Goal: Task Accomplishment & Management: Manage account settings

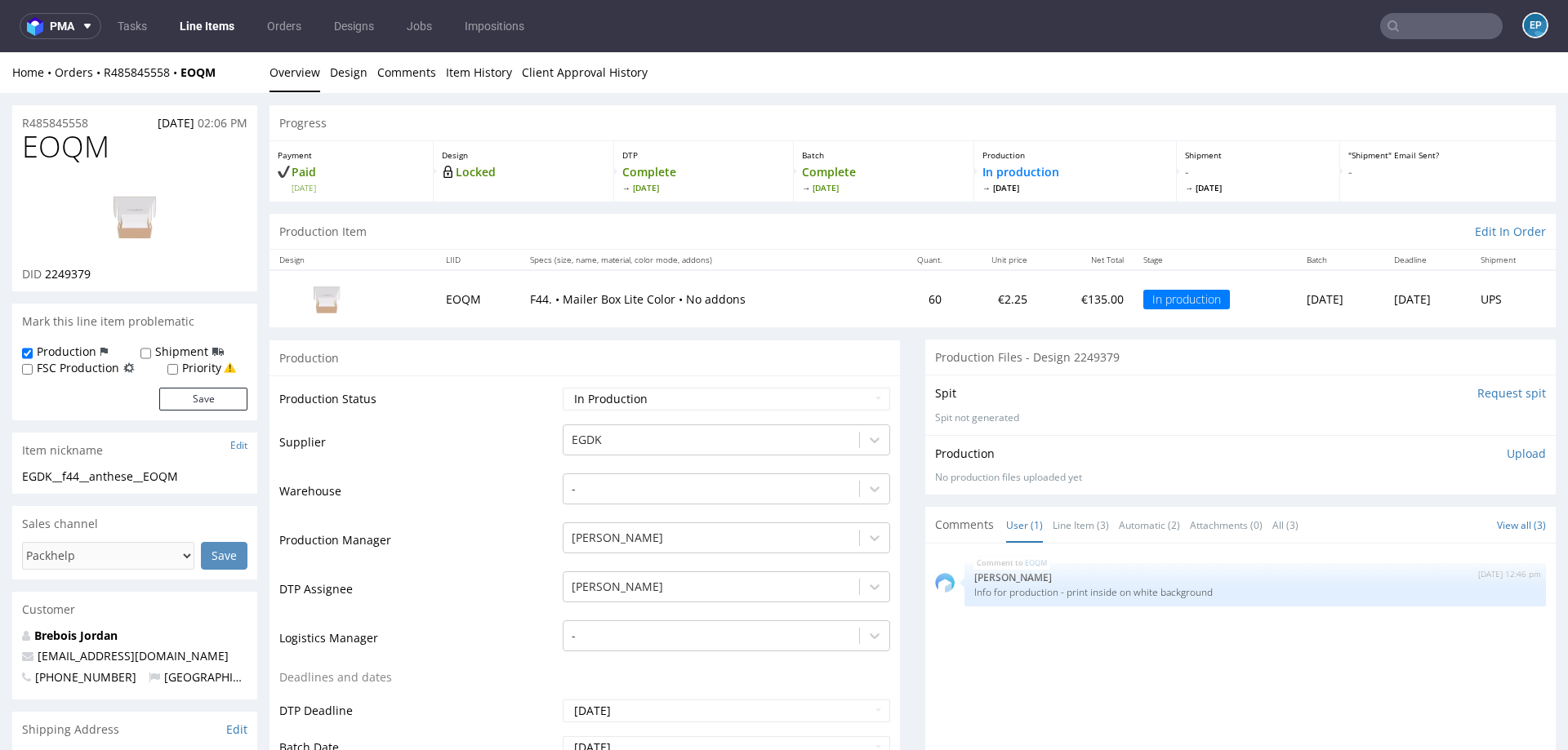
drag, startPoint x: 0, startPoint y: 0, endPoint x: 1415, endPoint y: 28, distance: 1415.3
click at [1415, 28] on input "text" at bounding box center [1441, 25] width 123 height 26
paste input "PHKL"
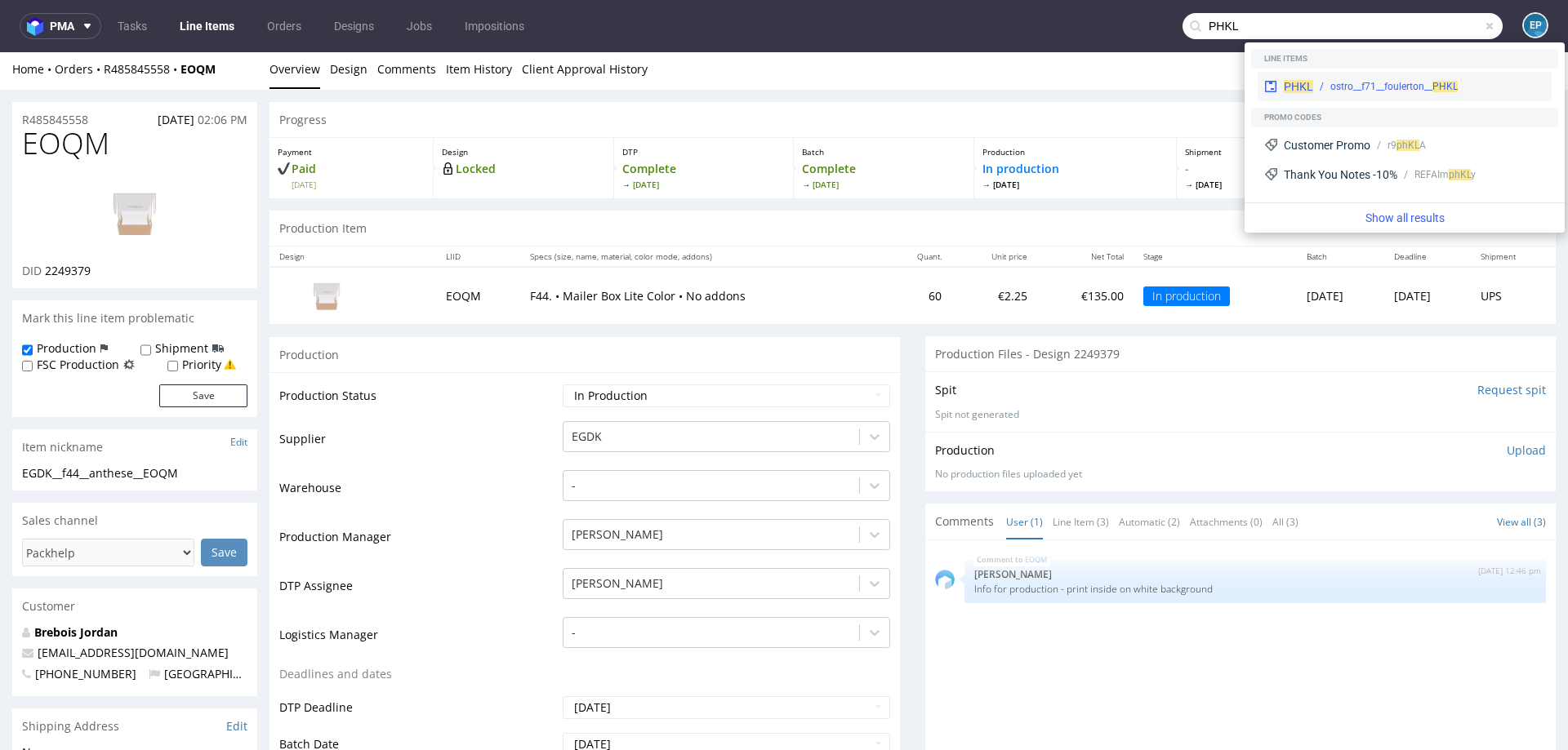
type input "PHKL"
click at [1346, 84] on div "ostro__f71__foulerton__ PHKL" at bounding box center [1393, 86] width 128 height 15
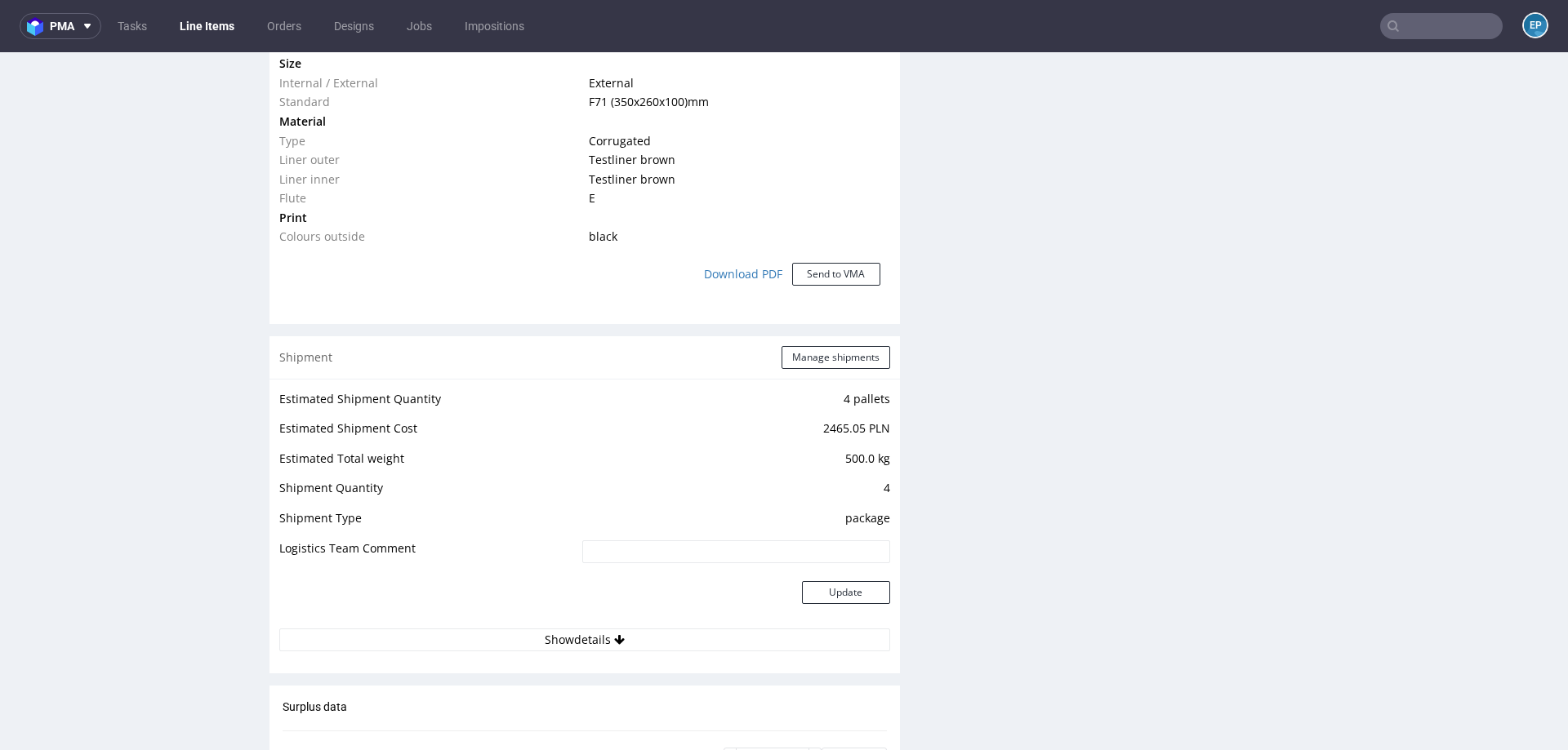
scroll to position [1371, 0]
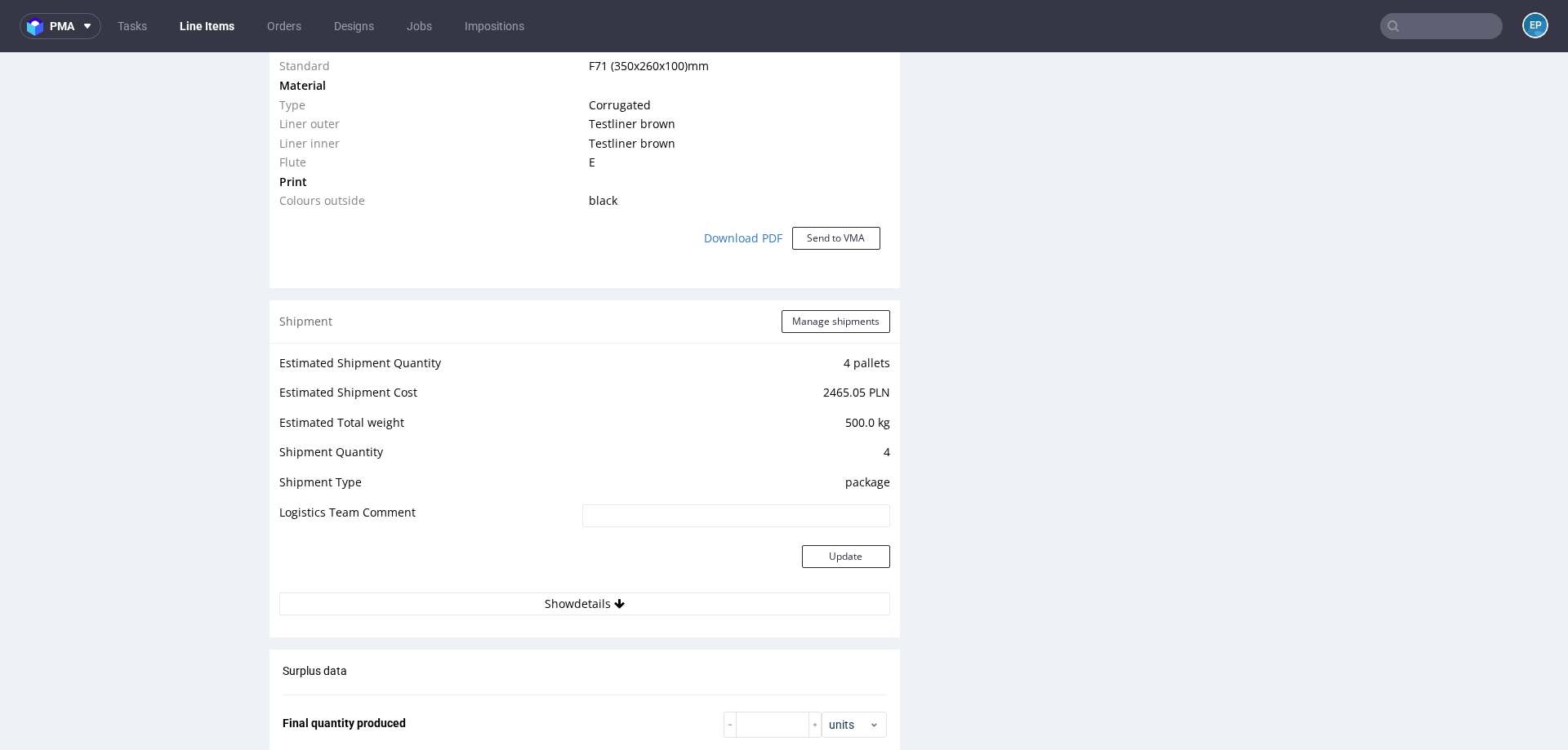
click at [809, 332] on div "Shipment Manage shipments" at bounding box center [585, 322] width 631 height 43
click at [809, 314] on button "Manage shipments" at bounding box center [836, 321] width 109 height 22
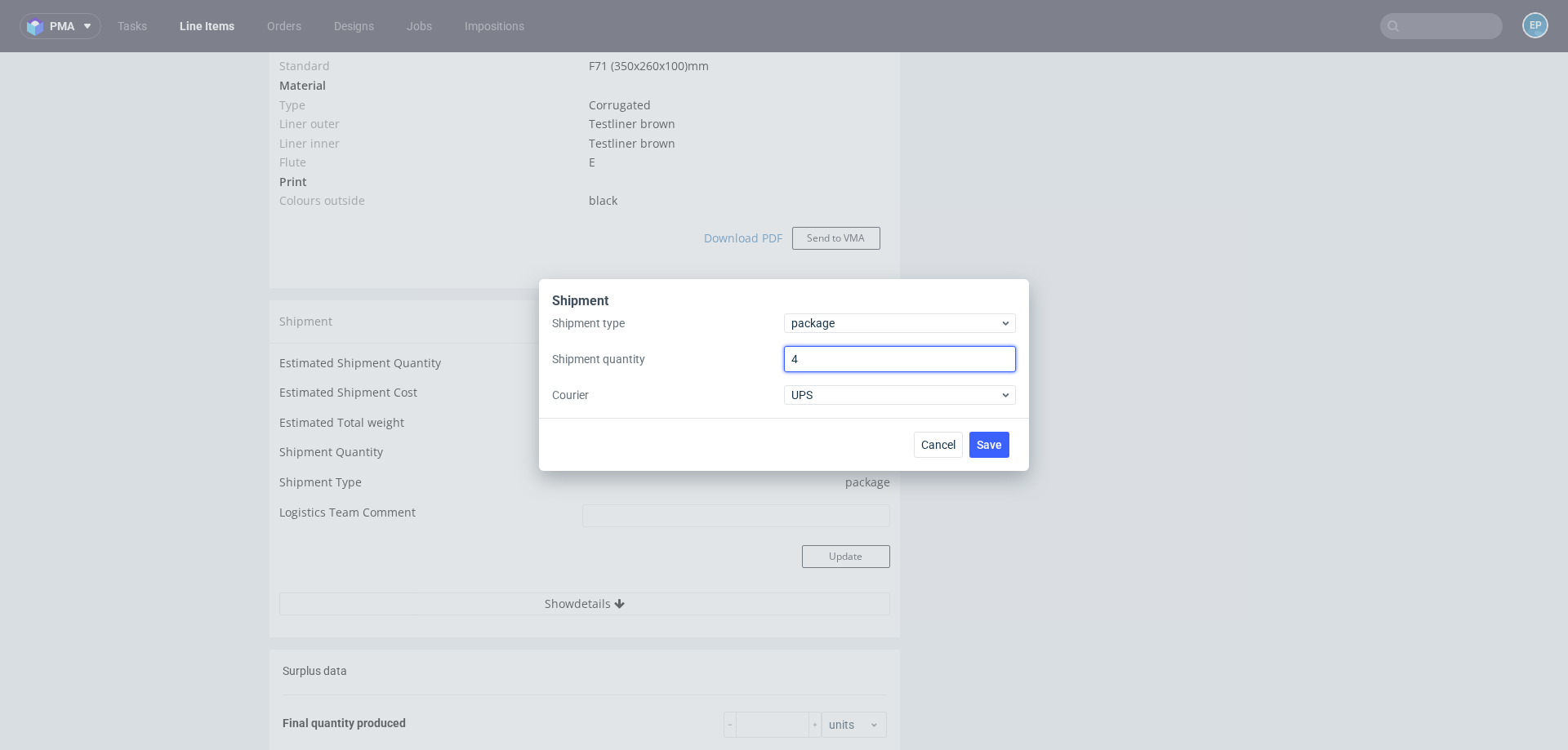
click at [825, 354] on input "4" at bounding box center [899, 359] width 232 height 26
click at [816, 327] on span "package" at bounding box center [895, 323] width 208 height 17
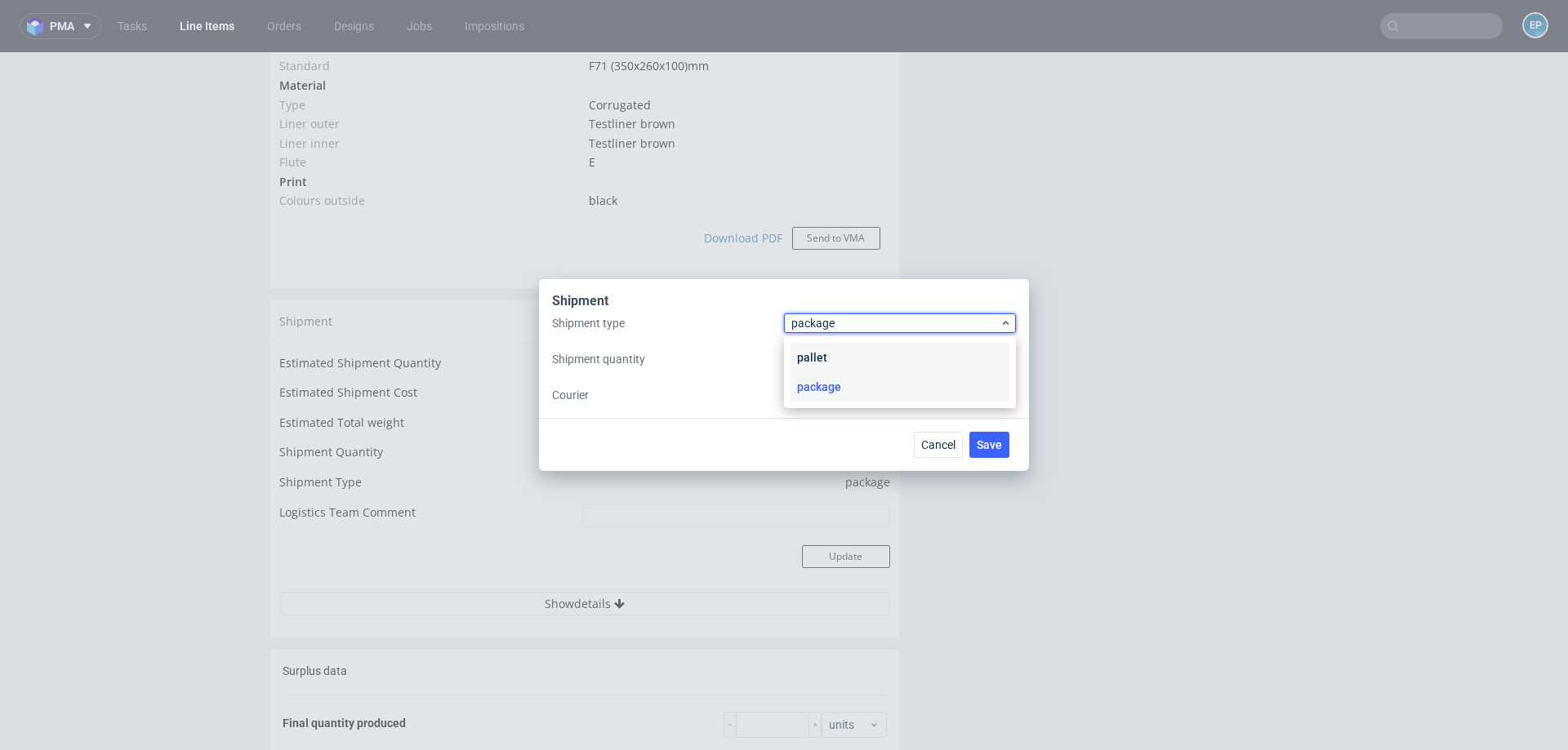
click at [819, 352] on div "pallet" at bounding box center [899, 357] width 219 height 29
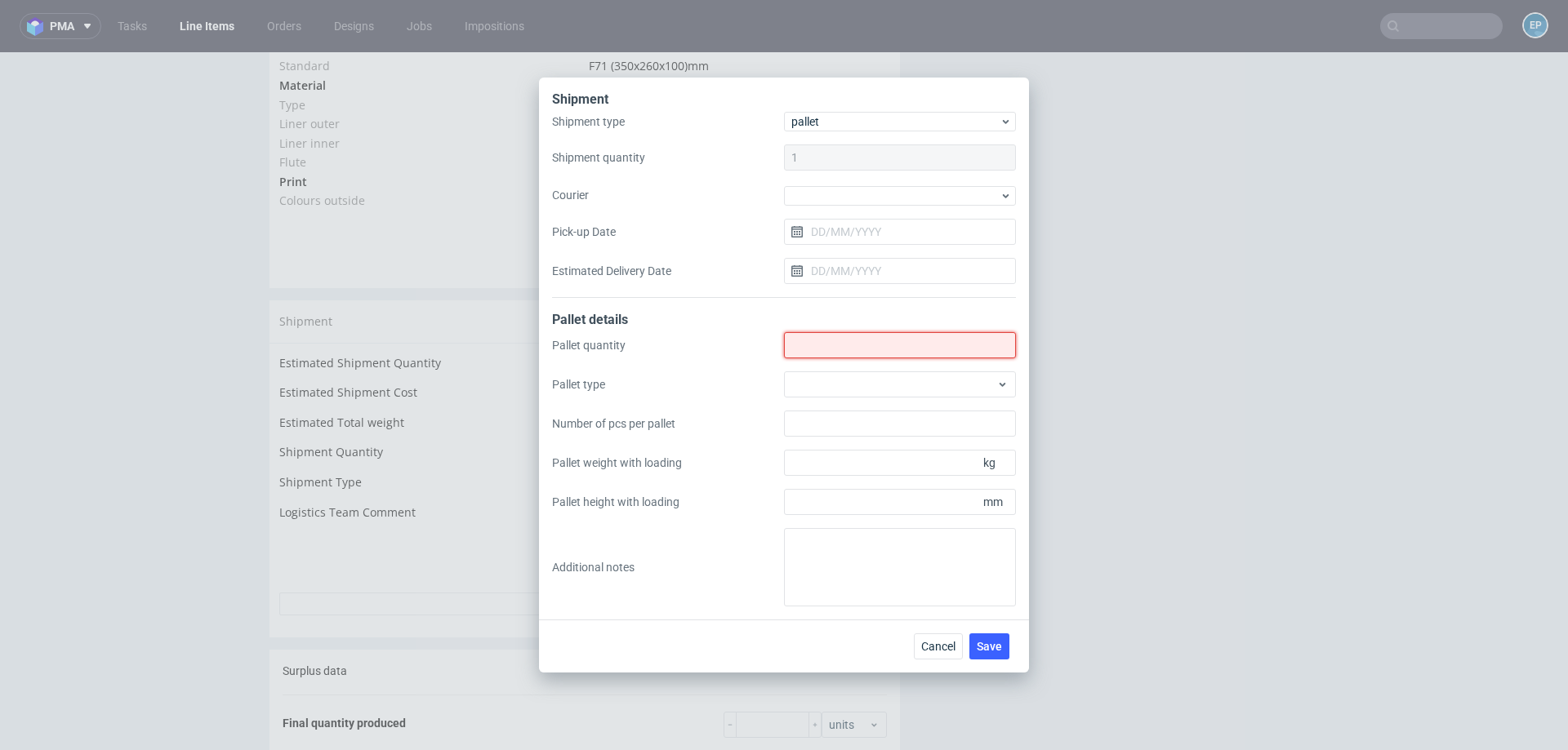
click at [819, 354] on input "Shipment type" at bounding box center [899, 344] width 232 height 26
type input "3"
click at [820, 379] on div at bounding box center [899, 384] width 232 height 26
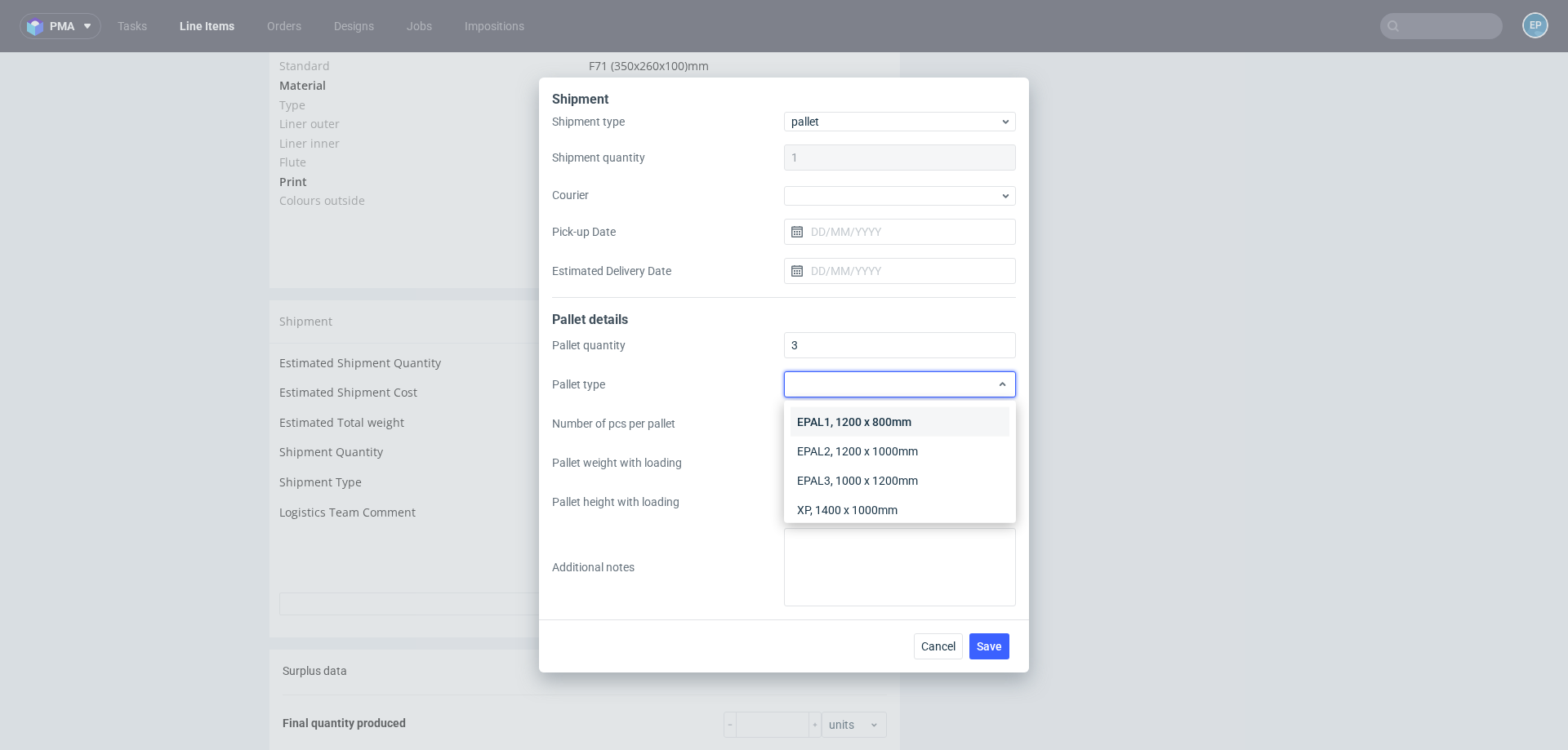
click at [820, 412] on div "EPAL1, 1200 x 800mm" at bounding box center [899, 422] width 219 height 29
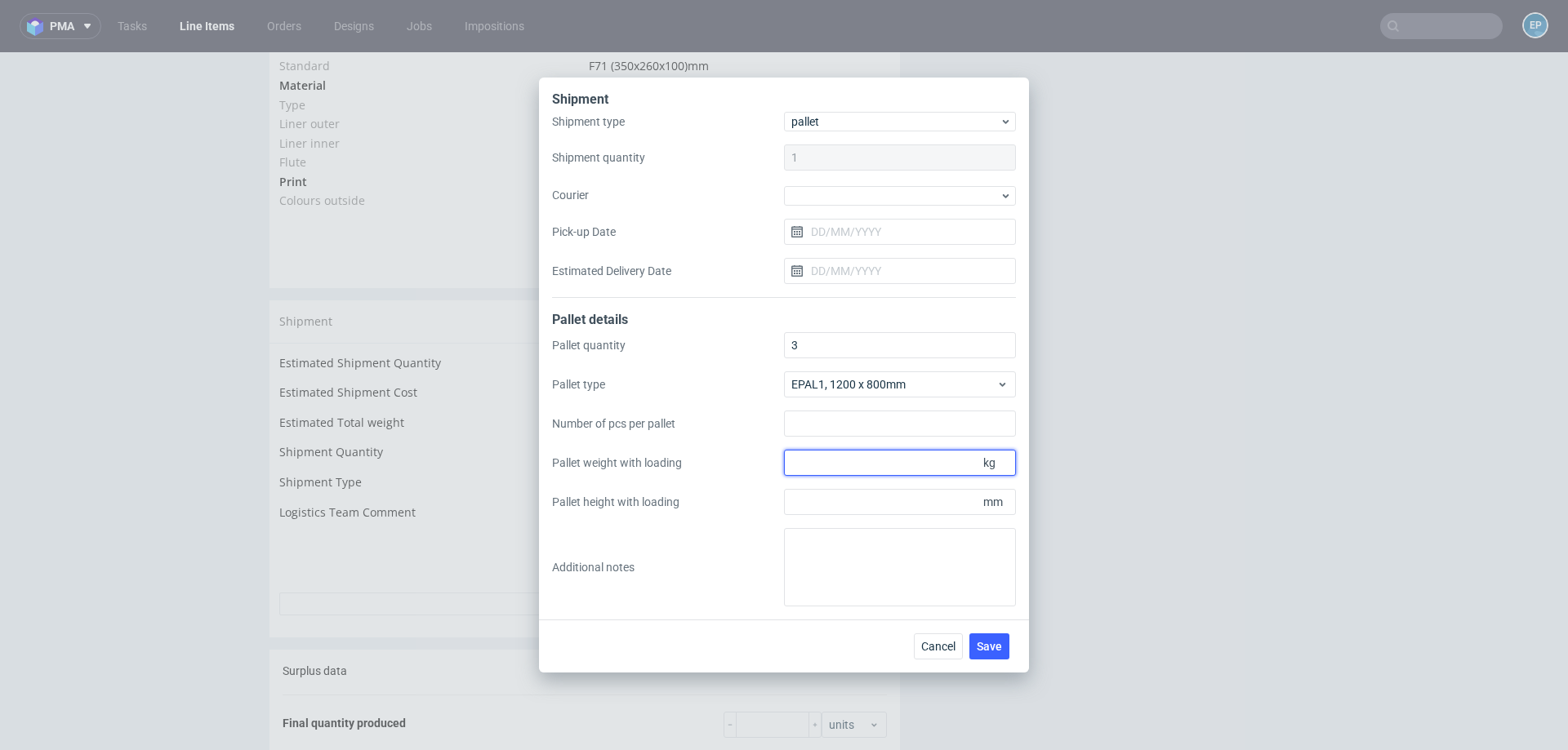
click at [893, 468] on input "Pallet weight with loading" at bounding box center [899, 462] width 232 height 26
type input "185"
click at [867, 503] on input "Pallet height with loading" at bounding box center [899, 501] width 232 height 26
type input "1600"
click at [973, 642] on button "Save" at bounding box center [989, 646] width 40 height 26
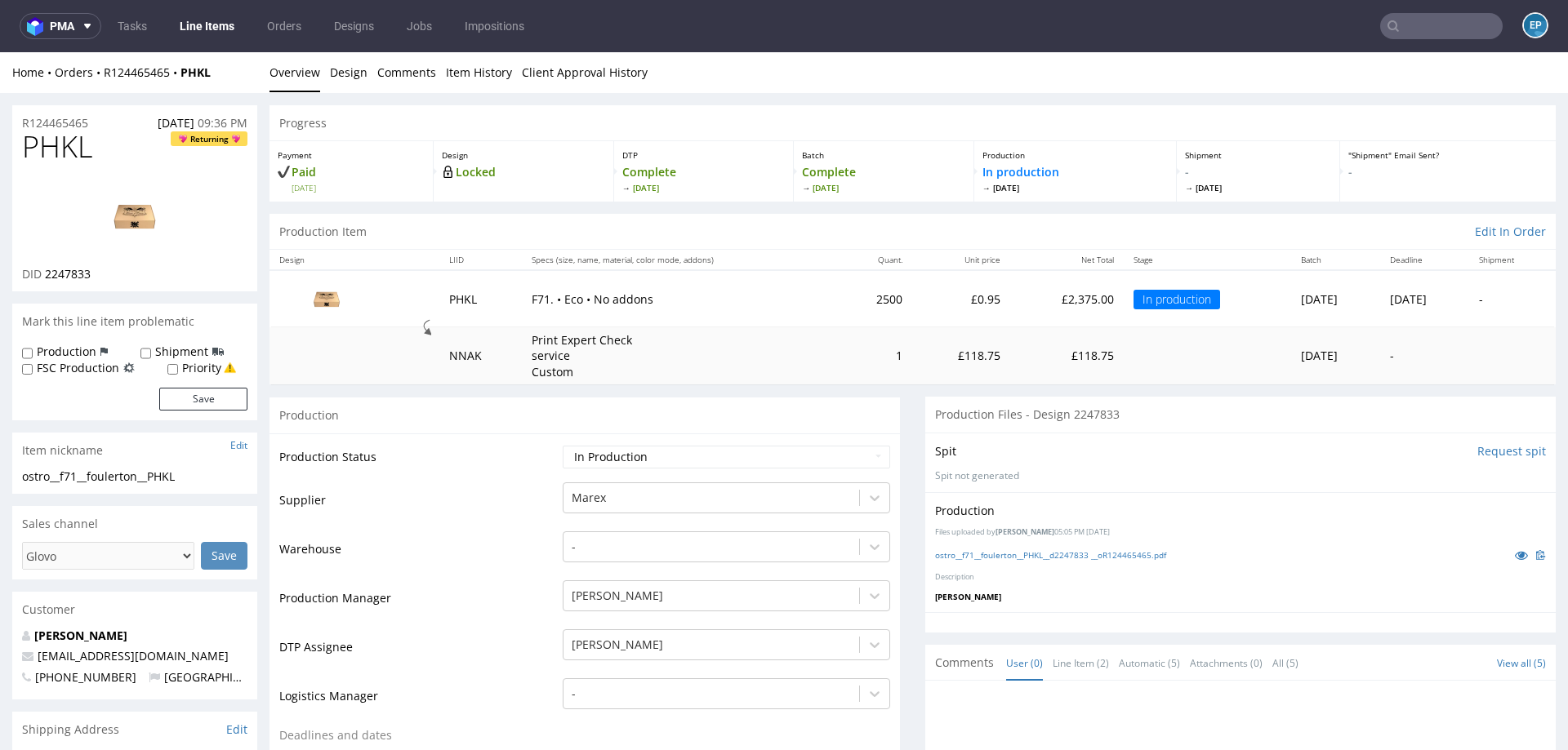
click at [806, 453] on select "Waiting for Artwork Waiting for Diecut Waiting for Mockup Waiting for DTP Waiti…" at bounding box center [726, 456] width 327 height 22
select select "production_complete"
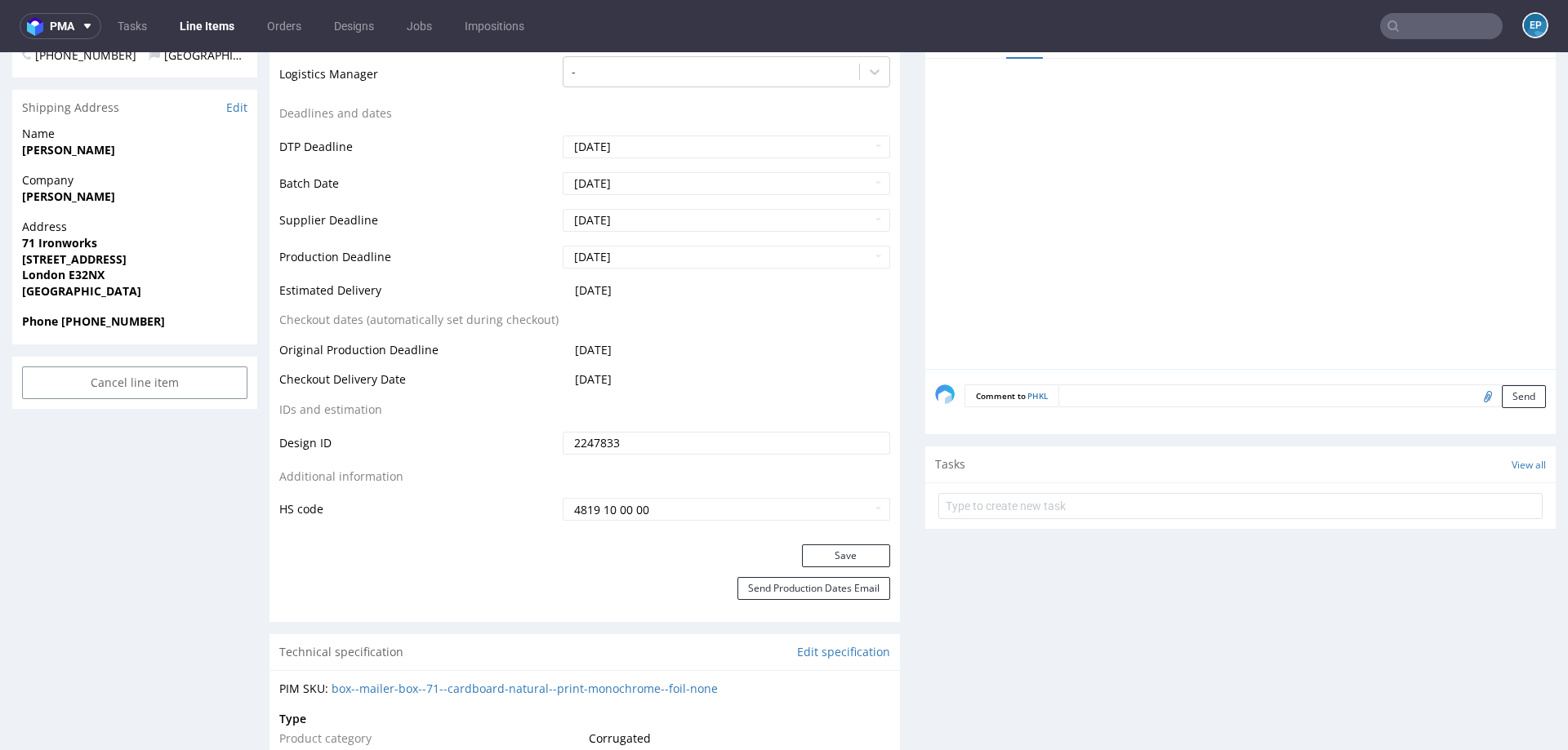
scroll to position [643, 0]
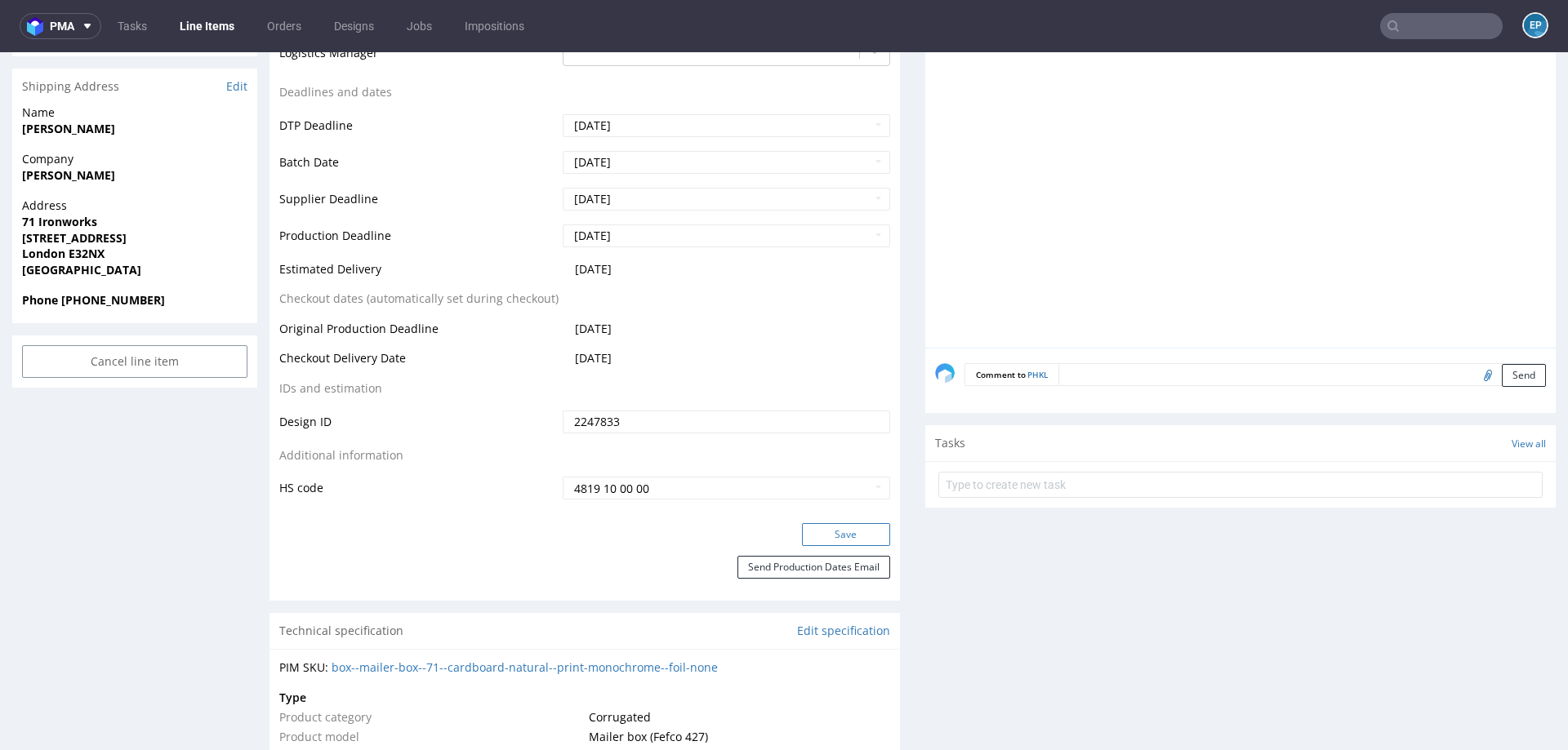
click at [812, 527] on button "Save" at bounding box center [846, 534] width 89 height 22
click at [223, 22] on link "Line Items" at bounding box center [206, 25] width 74 height 26
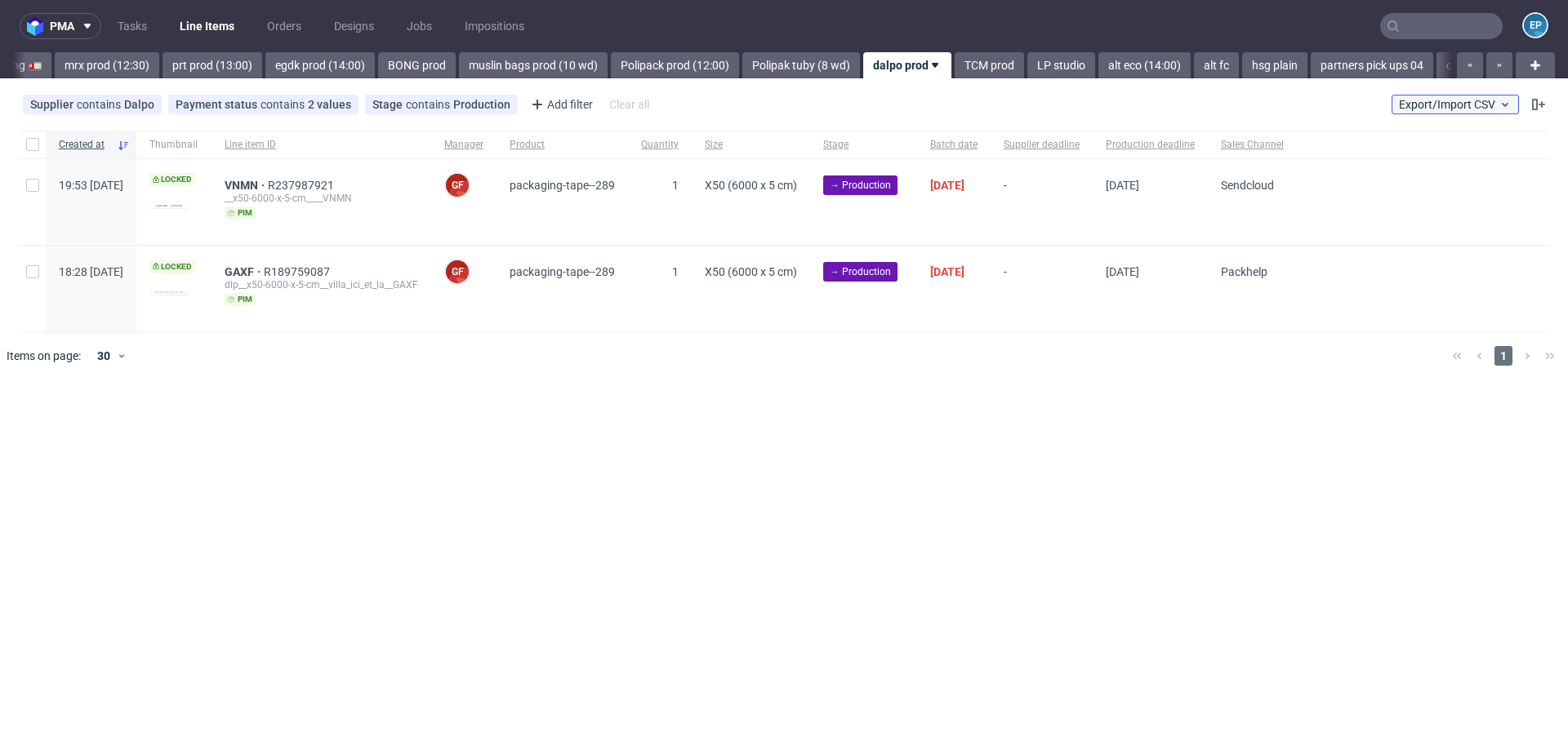
click at [1468, 100] on span "Export/Import CSV" at bounding box center [1455, 104] width 113 height 13
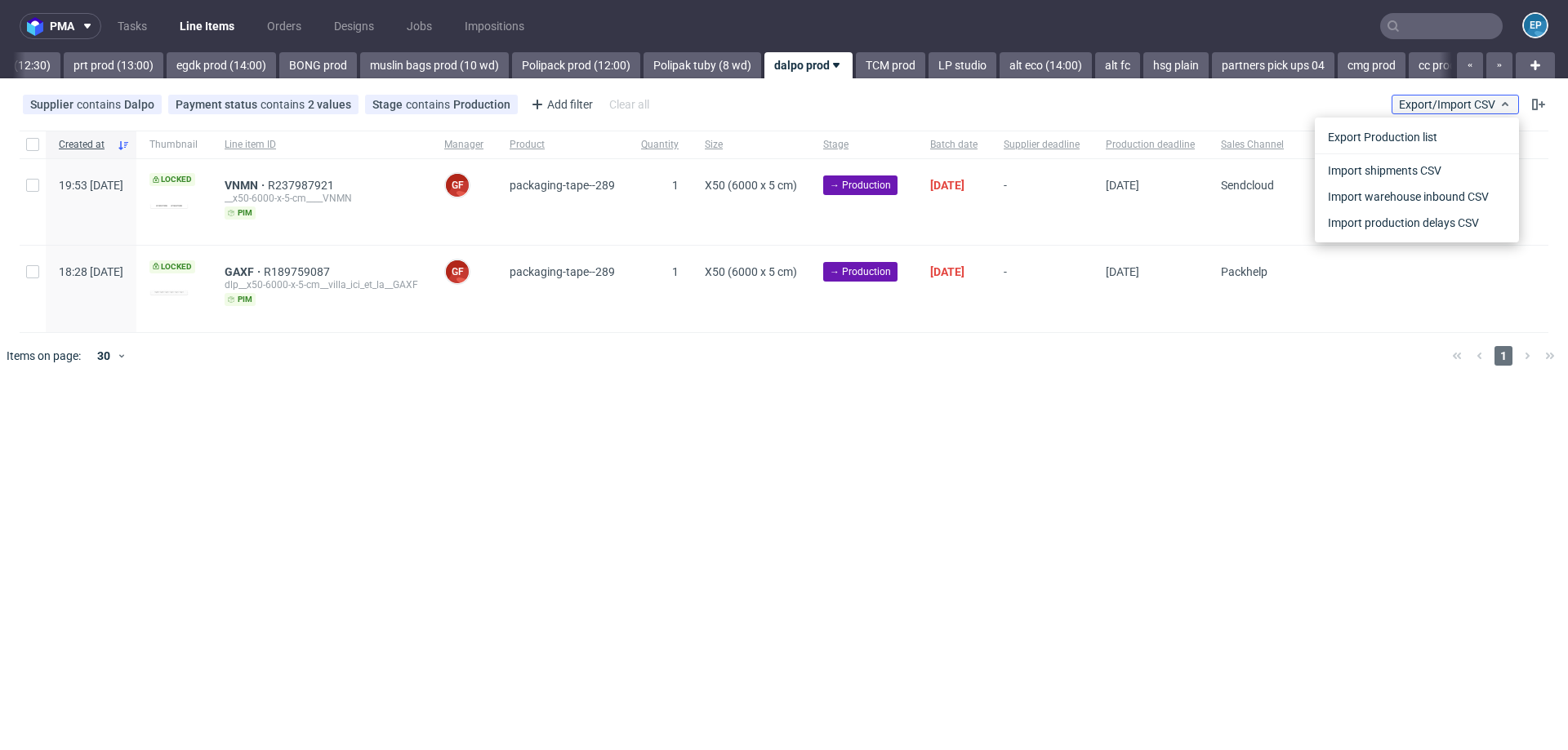
scroll to position [0, 1939]
click at [1425, 163] on link "Import shipments CSV" at bounding box center [1416, 170] width 191 height 26
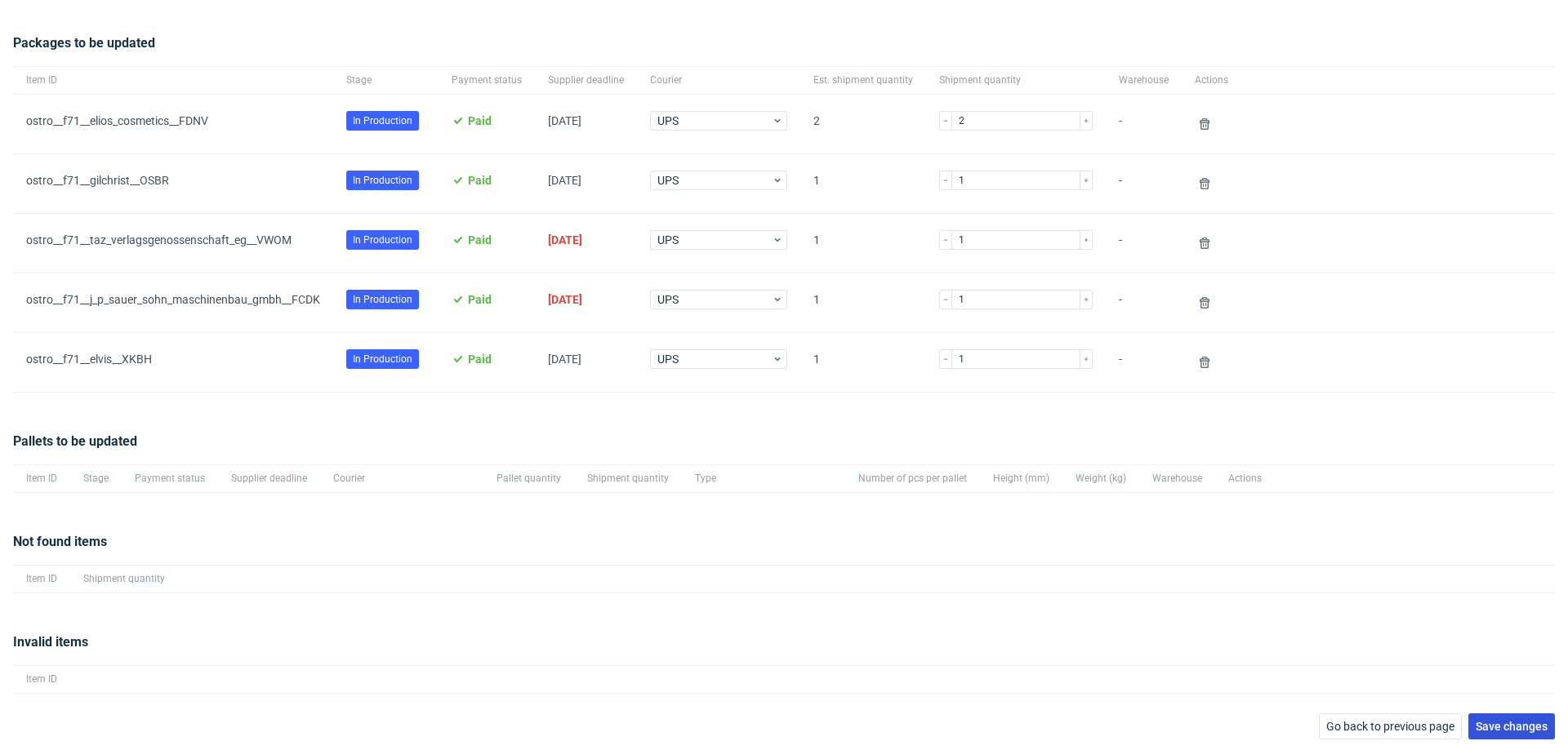
click at [1476, 727] on span "Save changes" at bounding box center [1512, 727] width 72 height 12
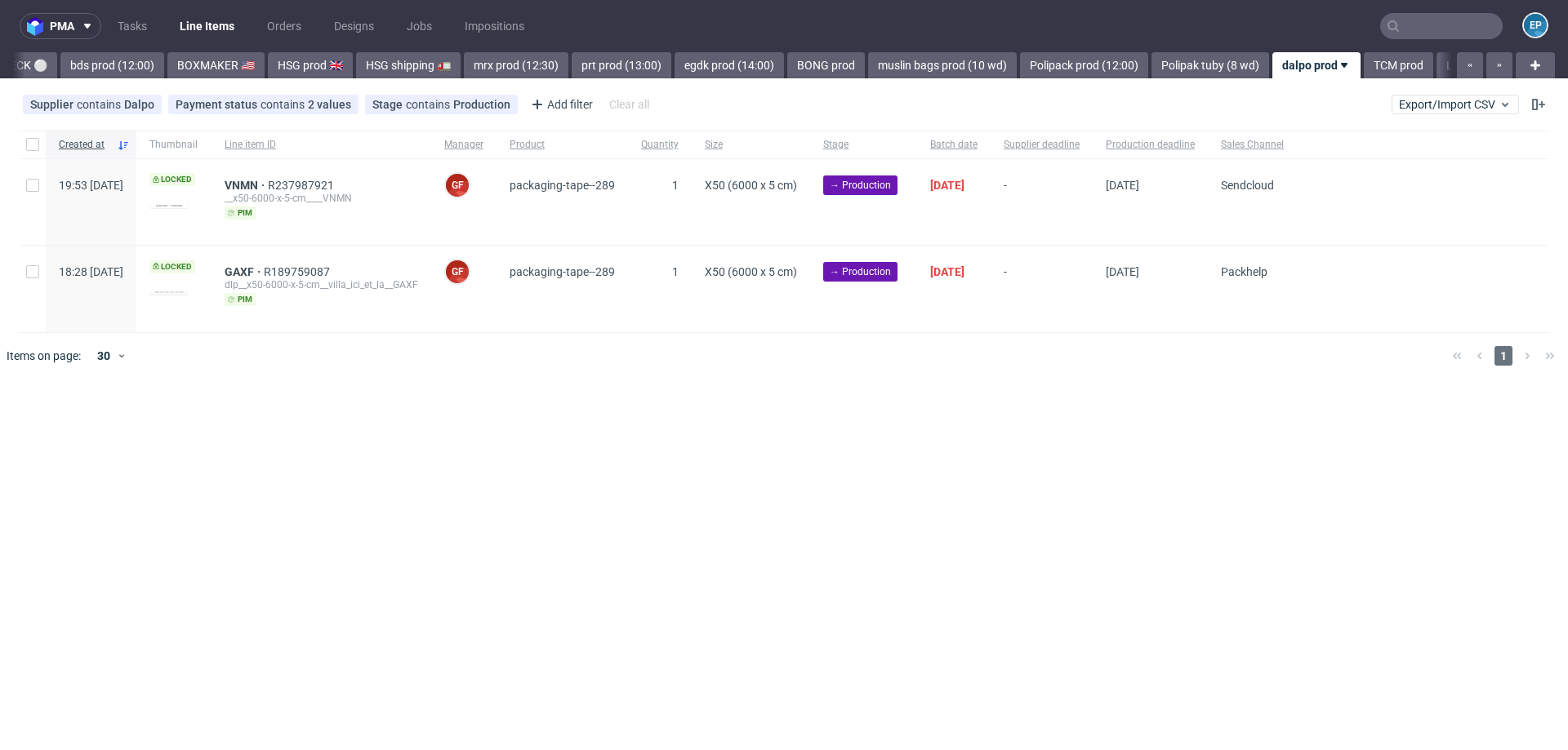
scroll to position [0, 1939]
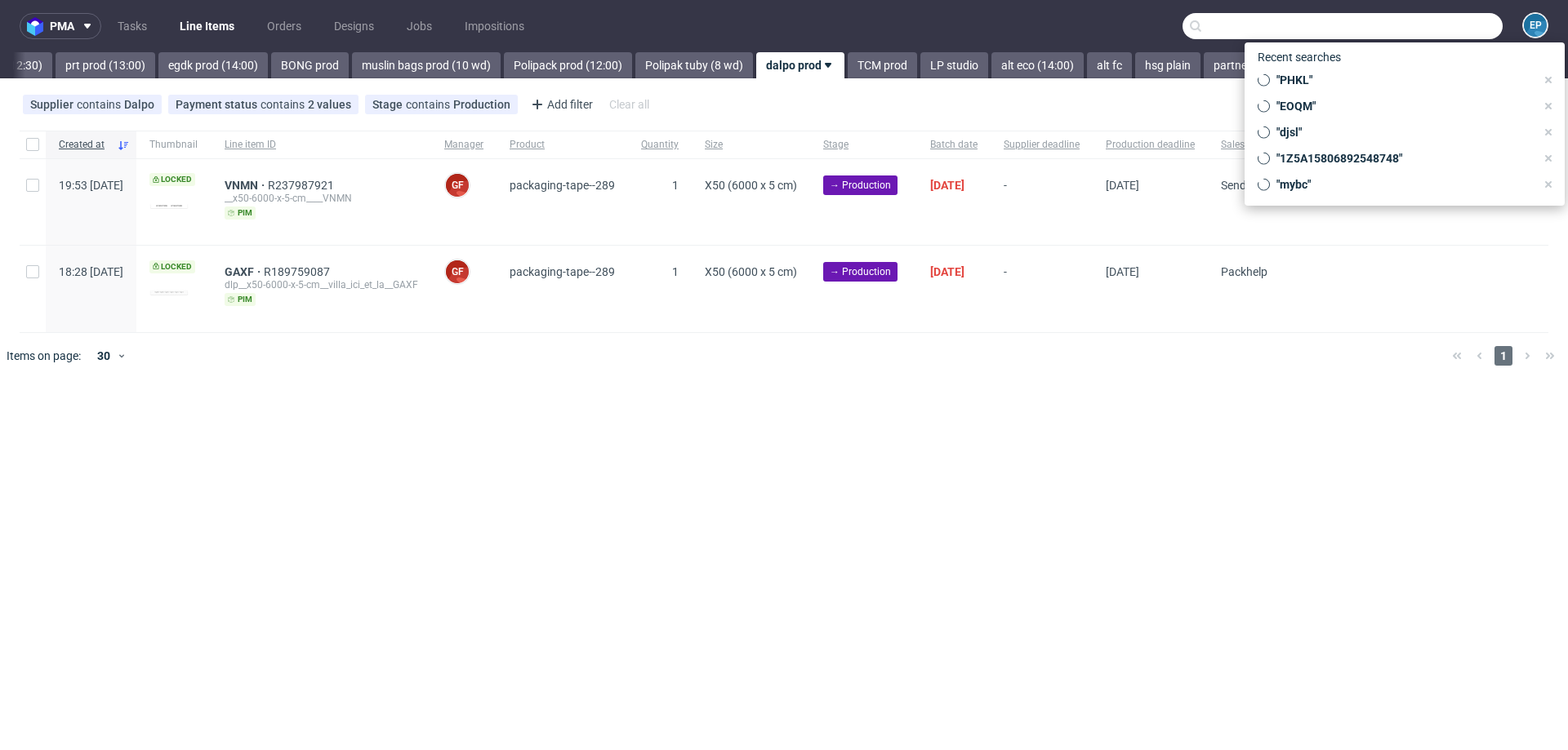
click at [1430, 19] on input "text" at bounding box center [1342, 25] width 320 height 26
paste input "R831981441__XSUH"
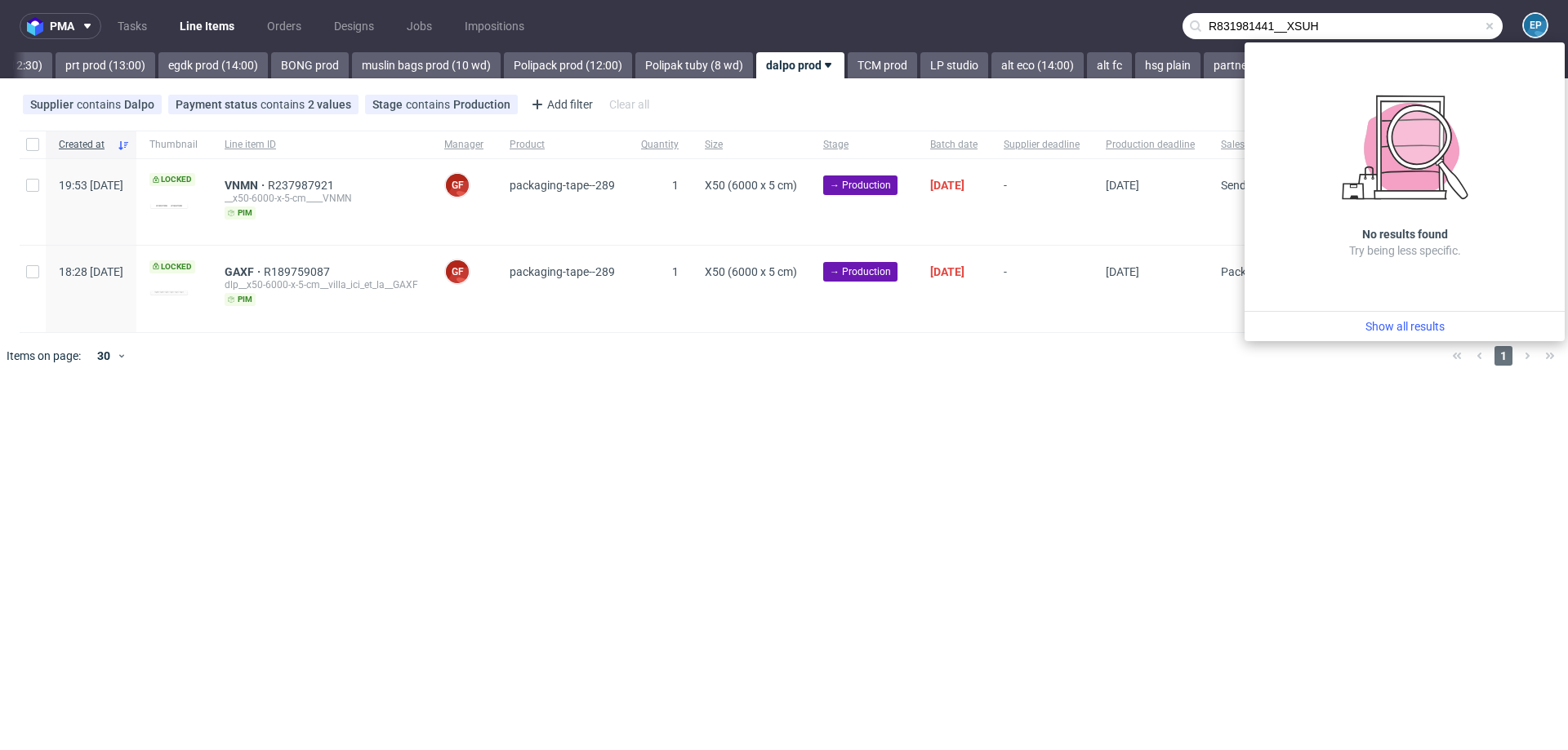
drag, startPoint x: 1286, startPoint y: 28, endPoint x: 1172, endPoint y: 25, distance: 114.0
click at [1172, 25] on nav "pma Tasks Line Items Orders Designs Jobs Impositions R831981441__XSUH EP" at bounding box center [784, 26] width 1568 height 53
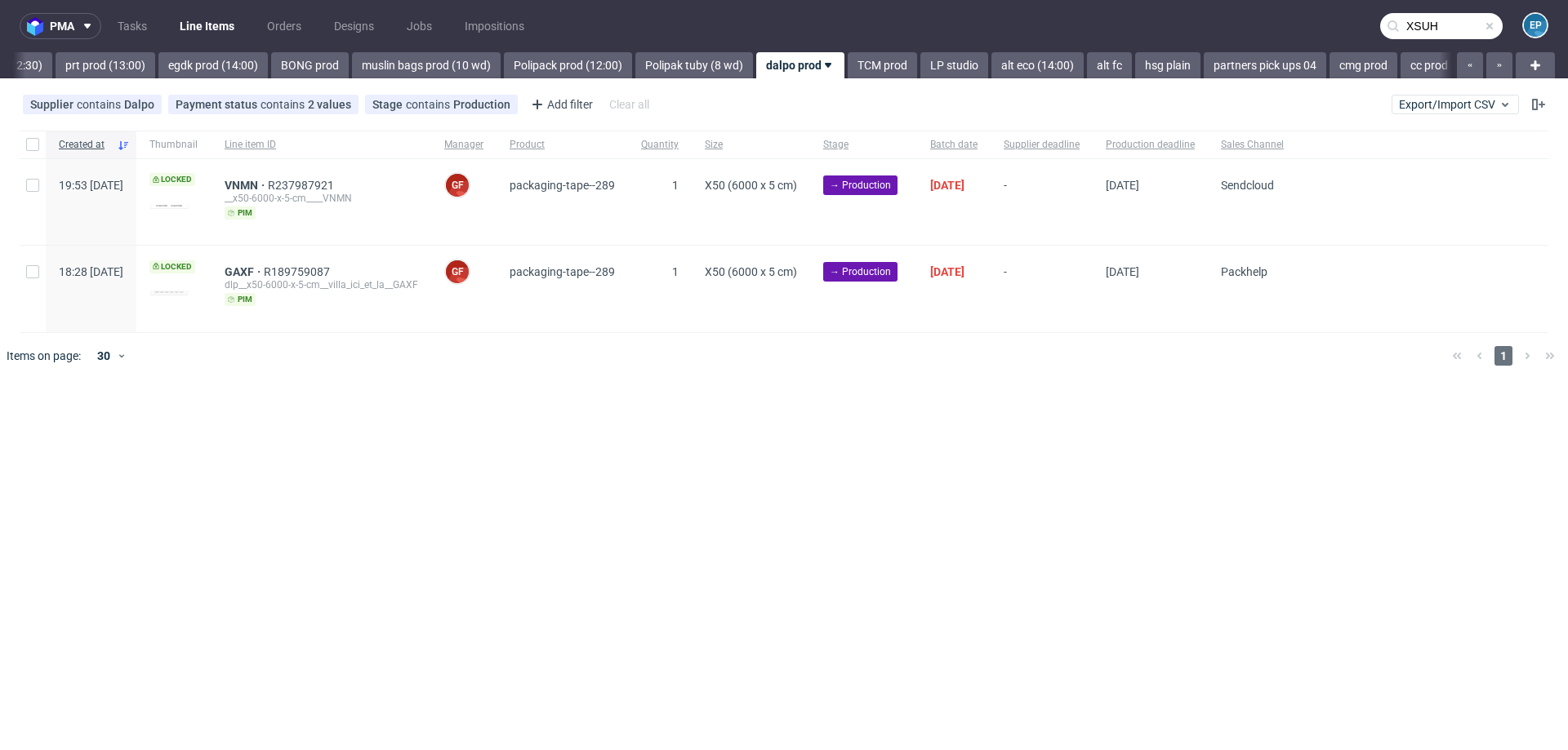
type input "XSUH"
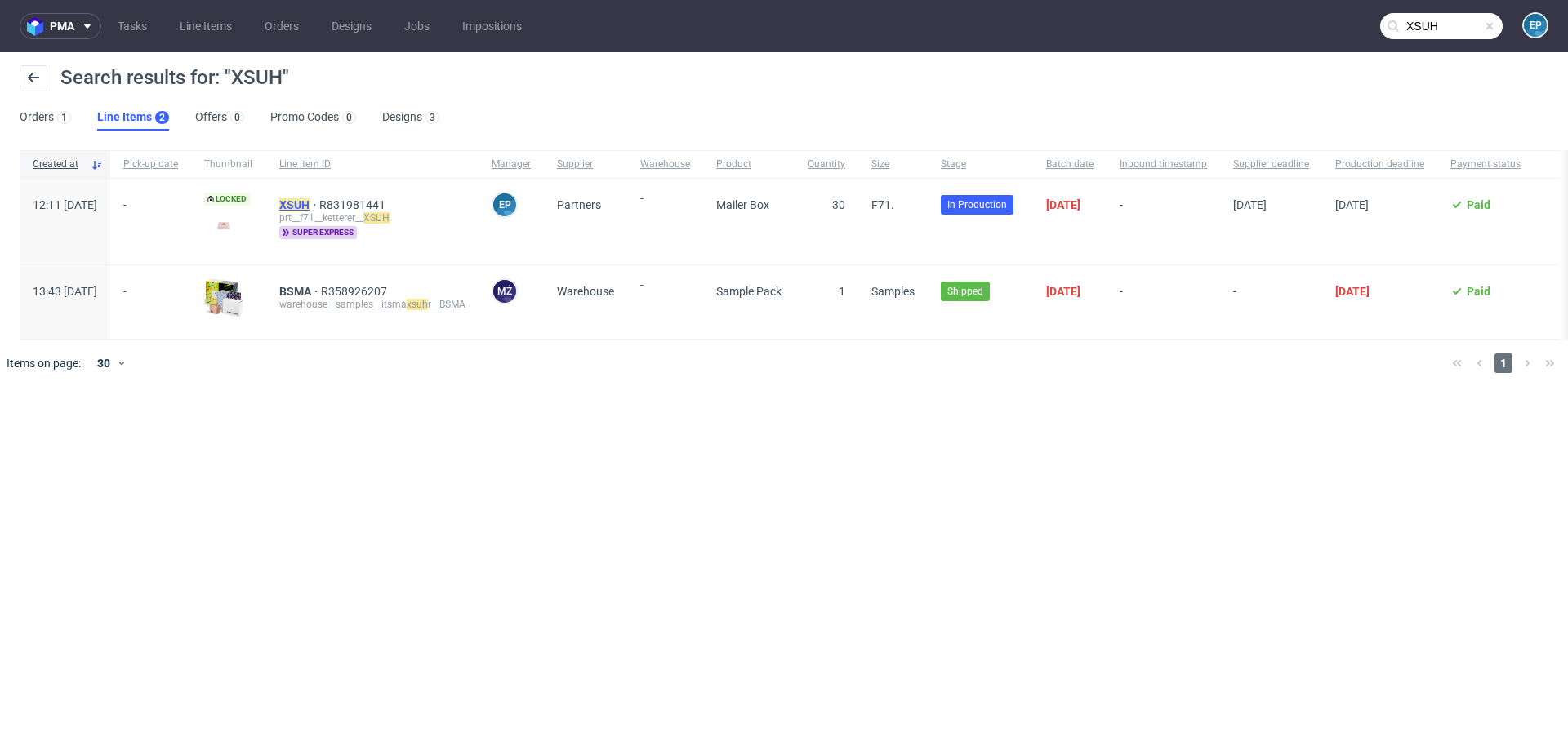
click at [310, 200] on mark "XSUH" at bounding box center [294, 204] width 30 height 13
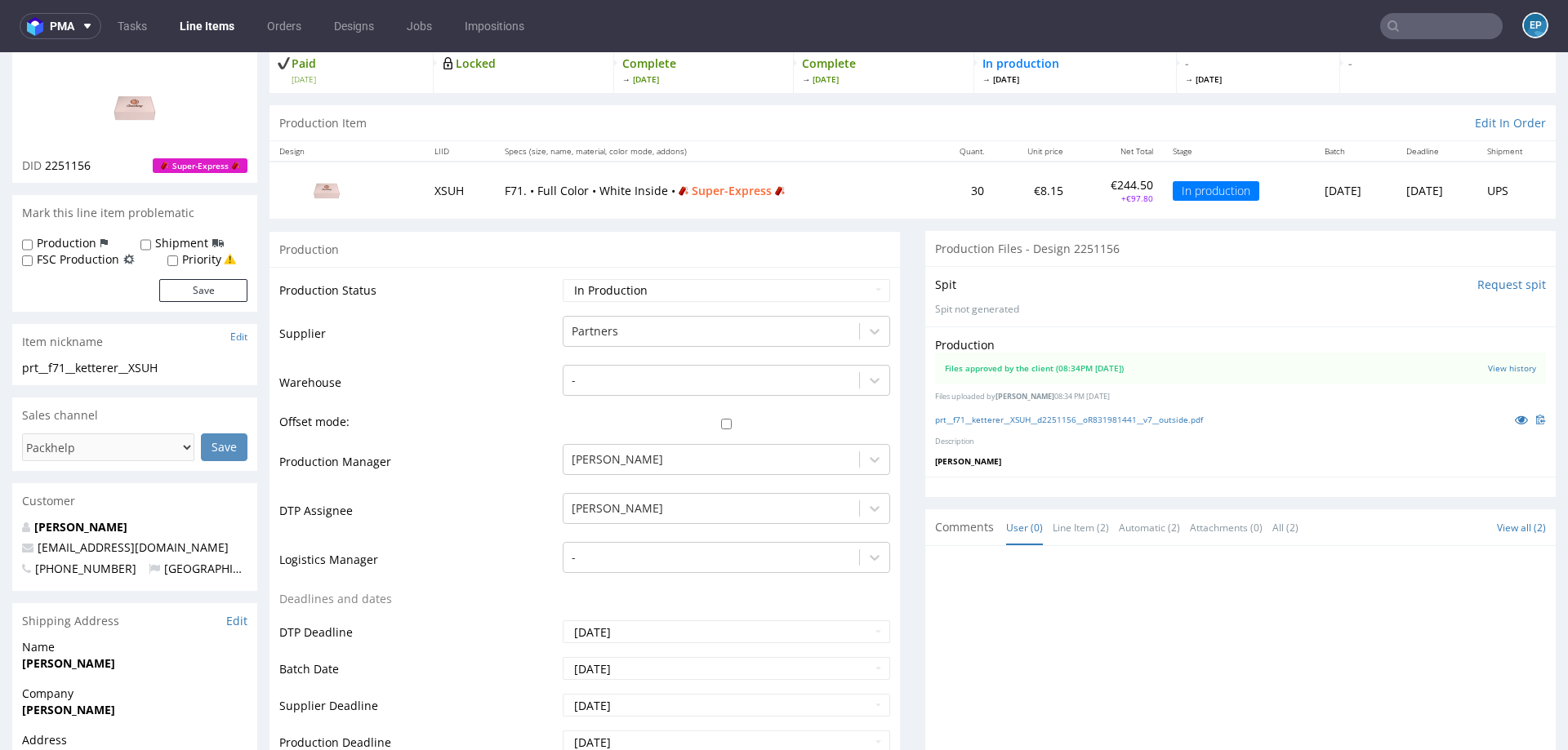
scroll to position [109, 0]
click at [798, 284] on select "Waiting for Artwork Waiting for Diecut Waiting for Mockup Waiting for DTP Waiti…" at bounding box center [726, 289] width 327 height 22
select select "production_complete"
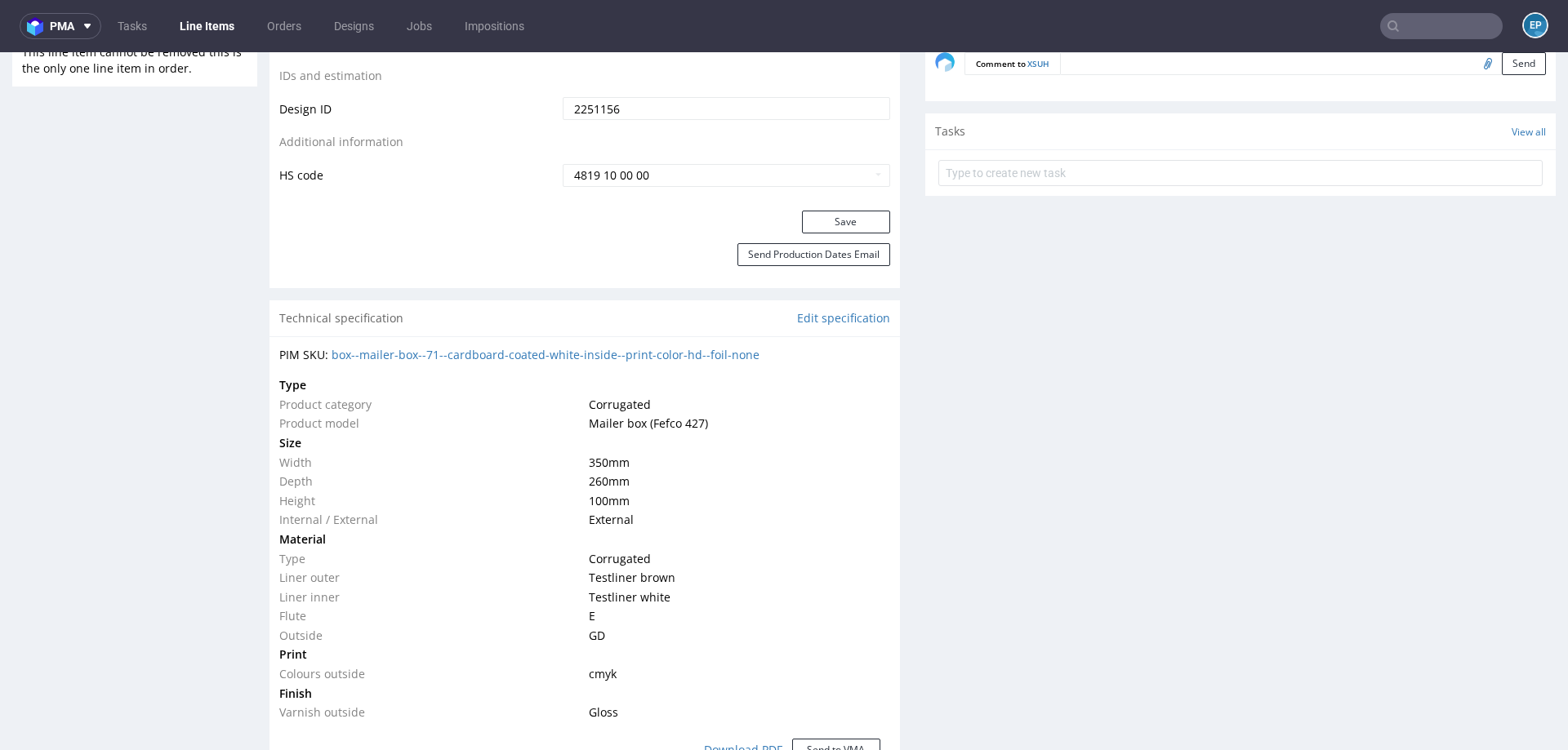
scroll to position [983, 0]
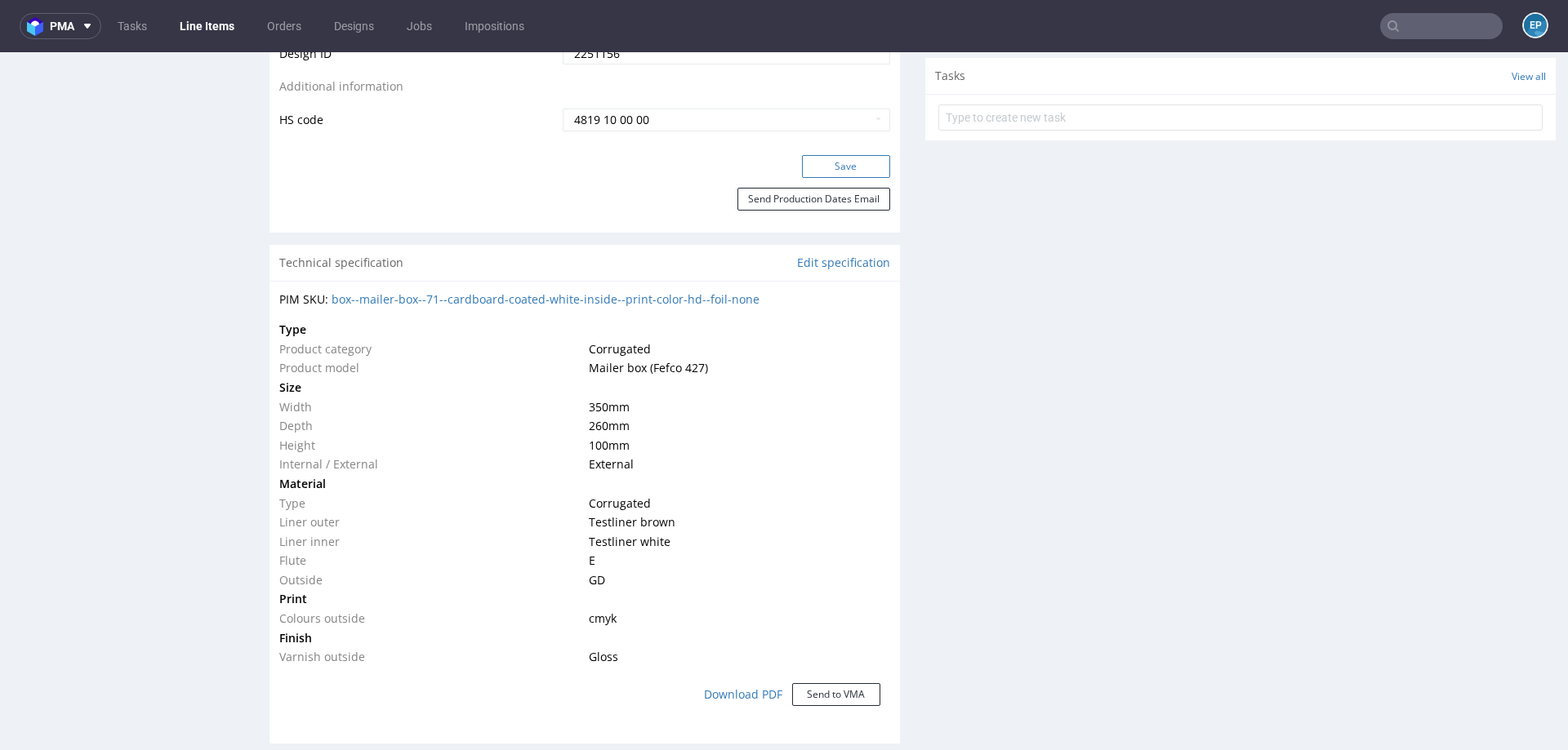
click at [808, 163] on button "Save" at bounding box center [846, 165] width 89 height 22
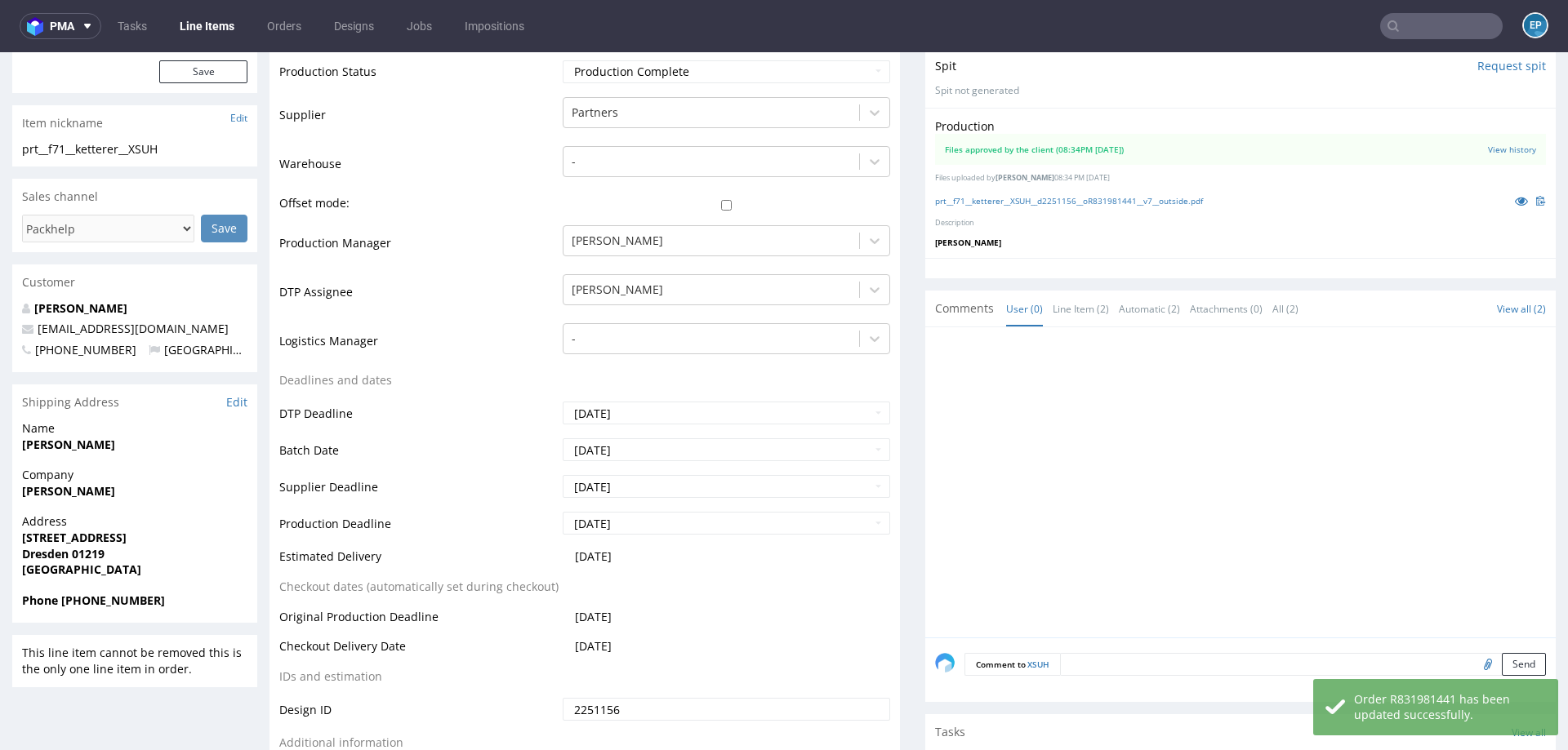
scroll to position [327, 0]
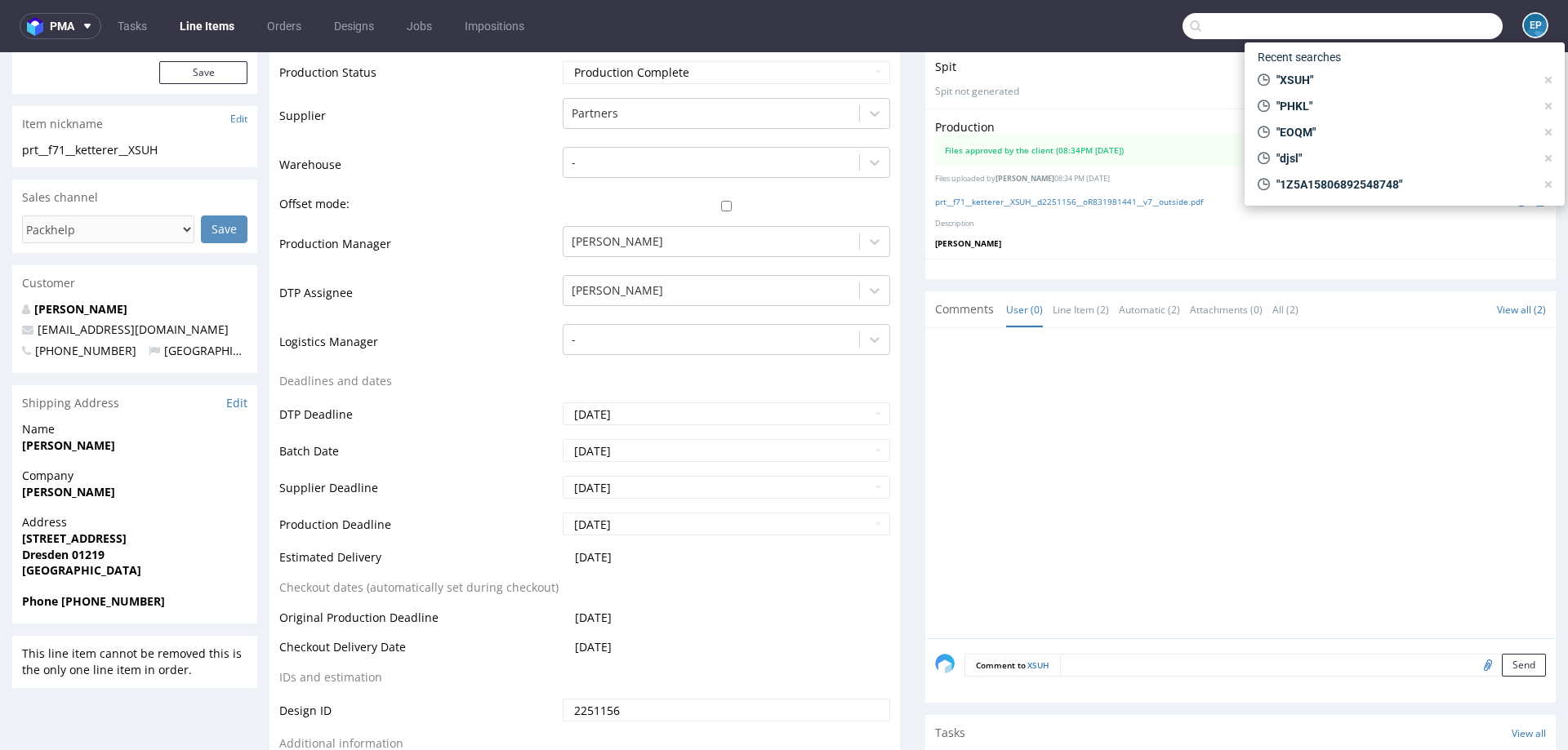
click at [1414, 22] on input "text" at bounding box center [1342, 25] width 320 height 26
paste input "R814472067__WNQN"
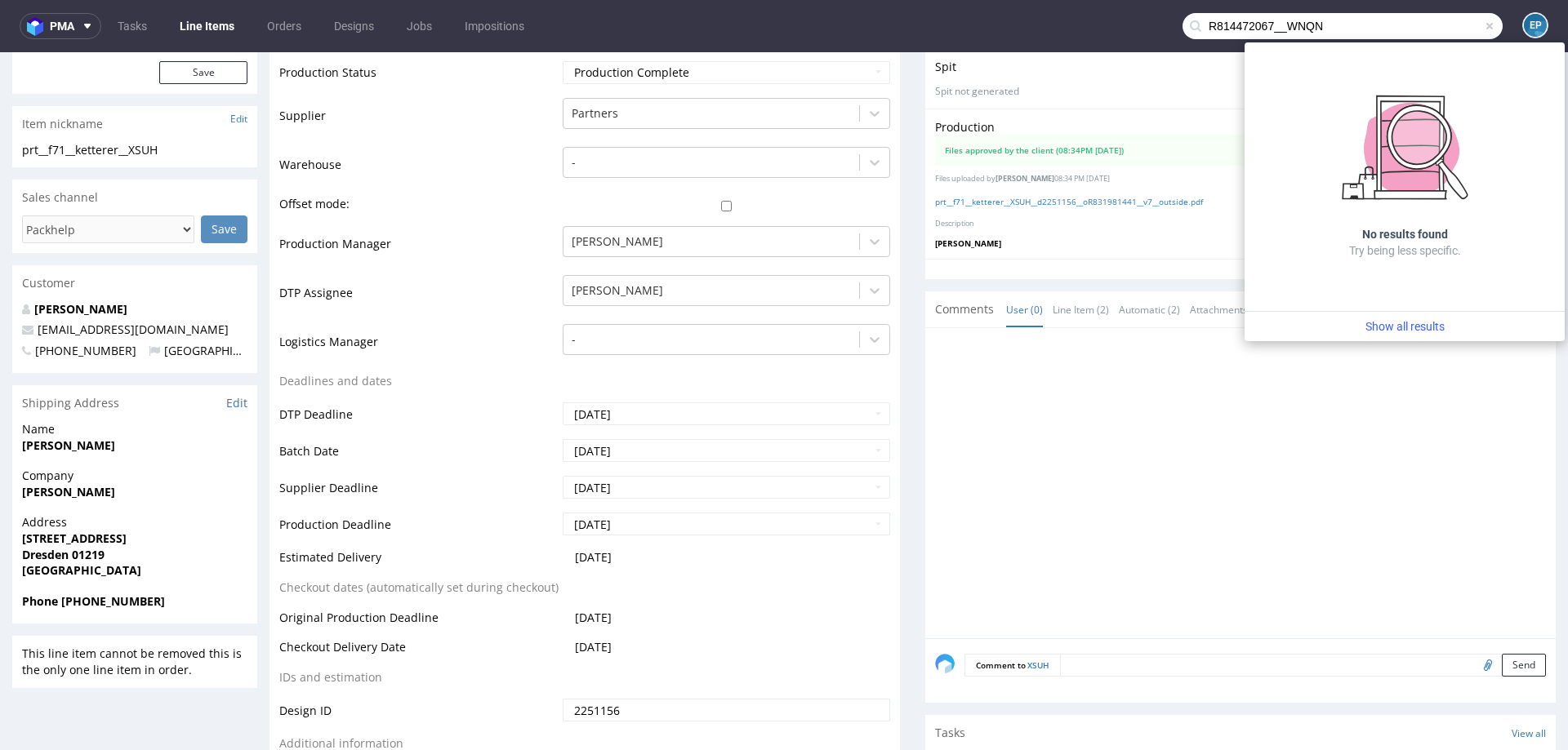
drag, startPoint x: 1269, startPoint y: 28, endPoint x: 1169, endPoint y: 28, distance: 100.0
click at [1183, 28] on input "R814472067__WNQN" at bounding box center [1342, 25] width 320 height 26
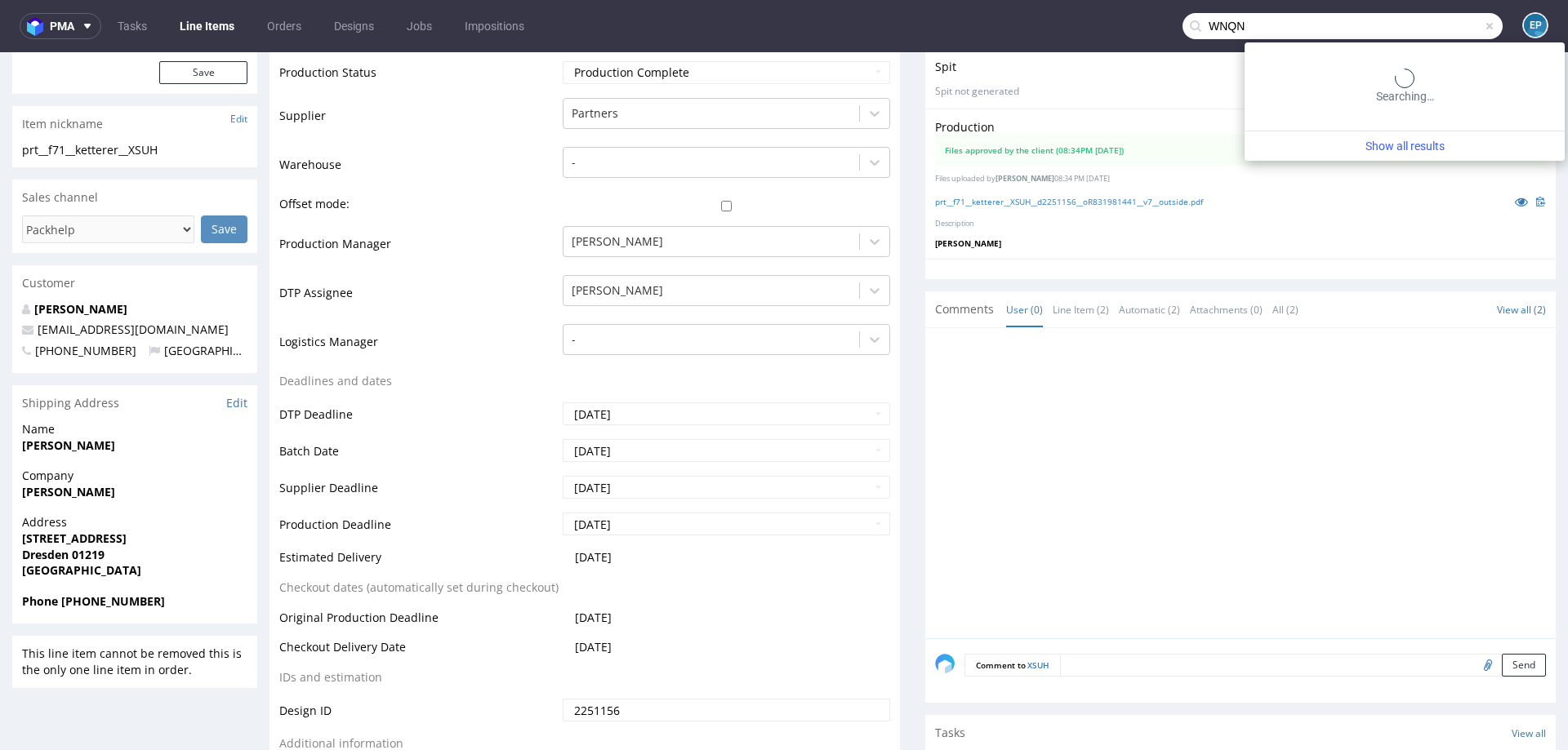
type input "WNQN"
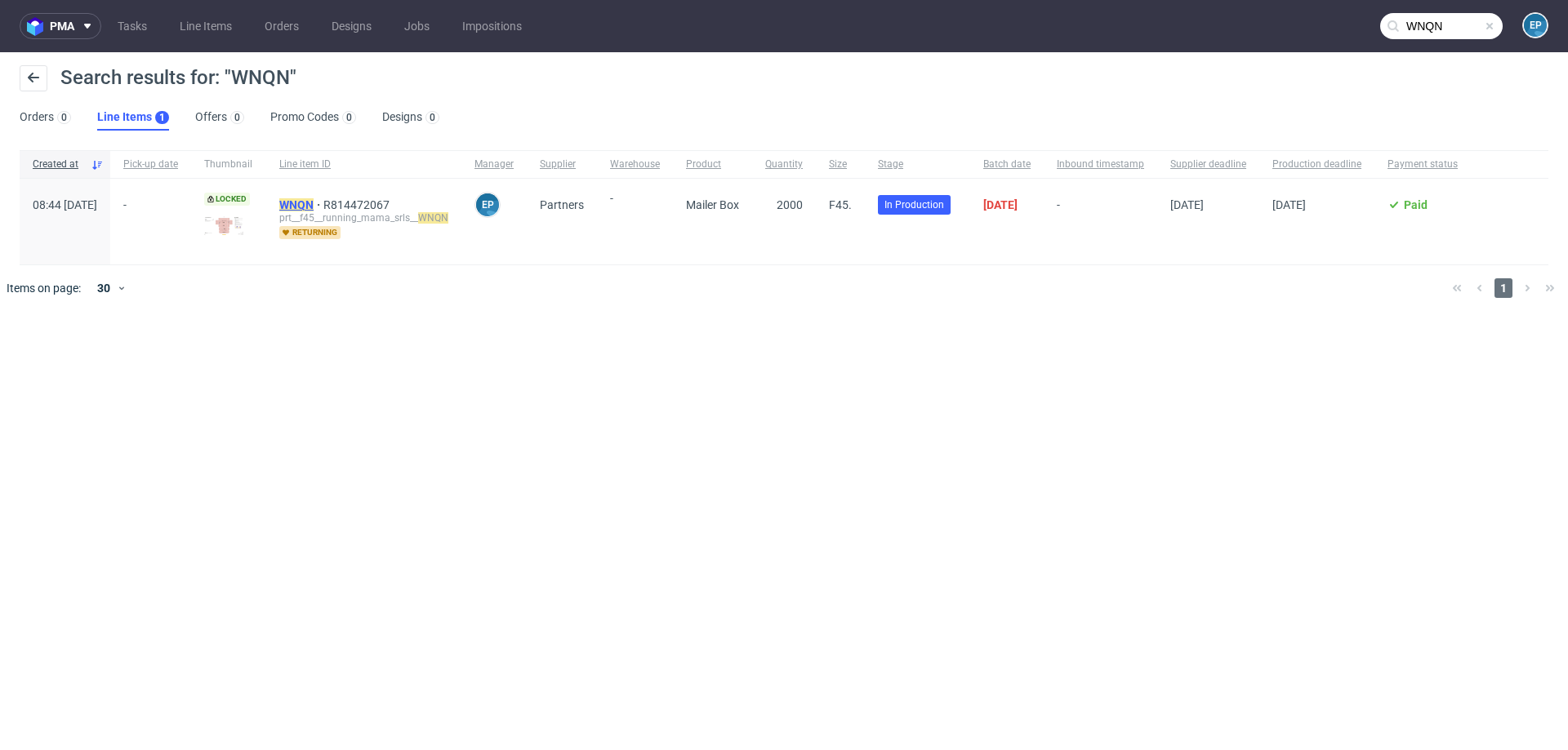
click at [313, 202] on mark "WNQN" at bounding box center [296, 204] width 34 height 13
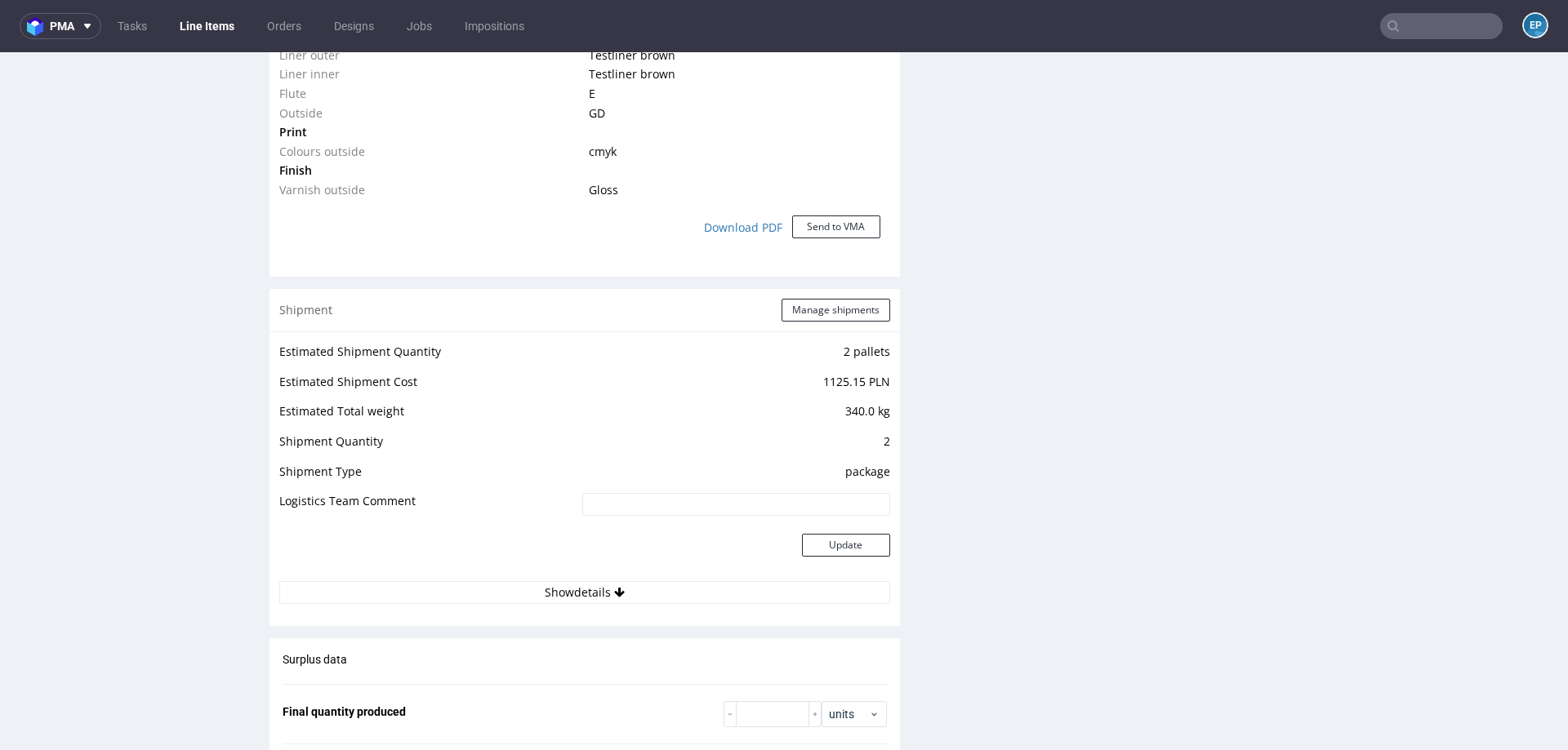
scroll to position [1456, 0]
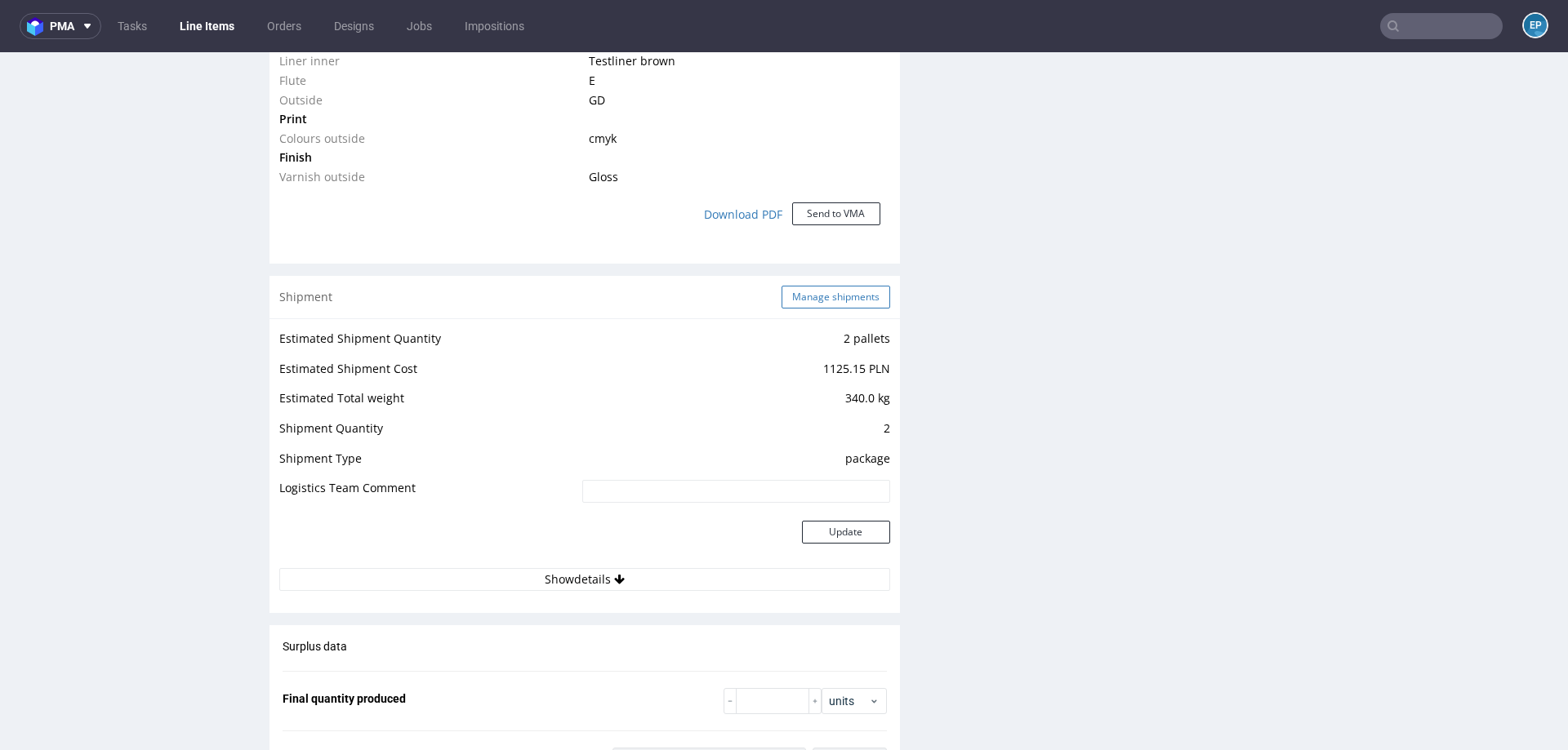
click at [807, 293] on button "Manage shipments" at bounding box center [836, 297] width 109 height 22
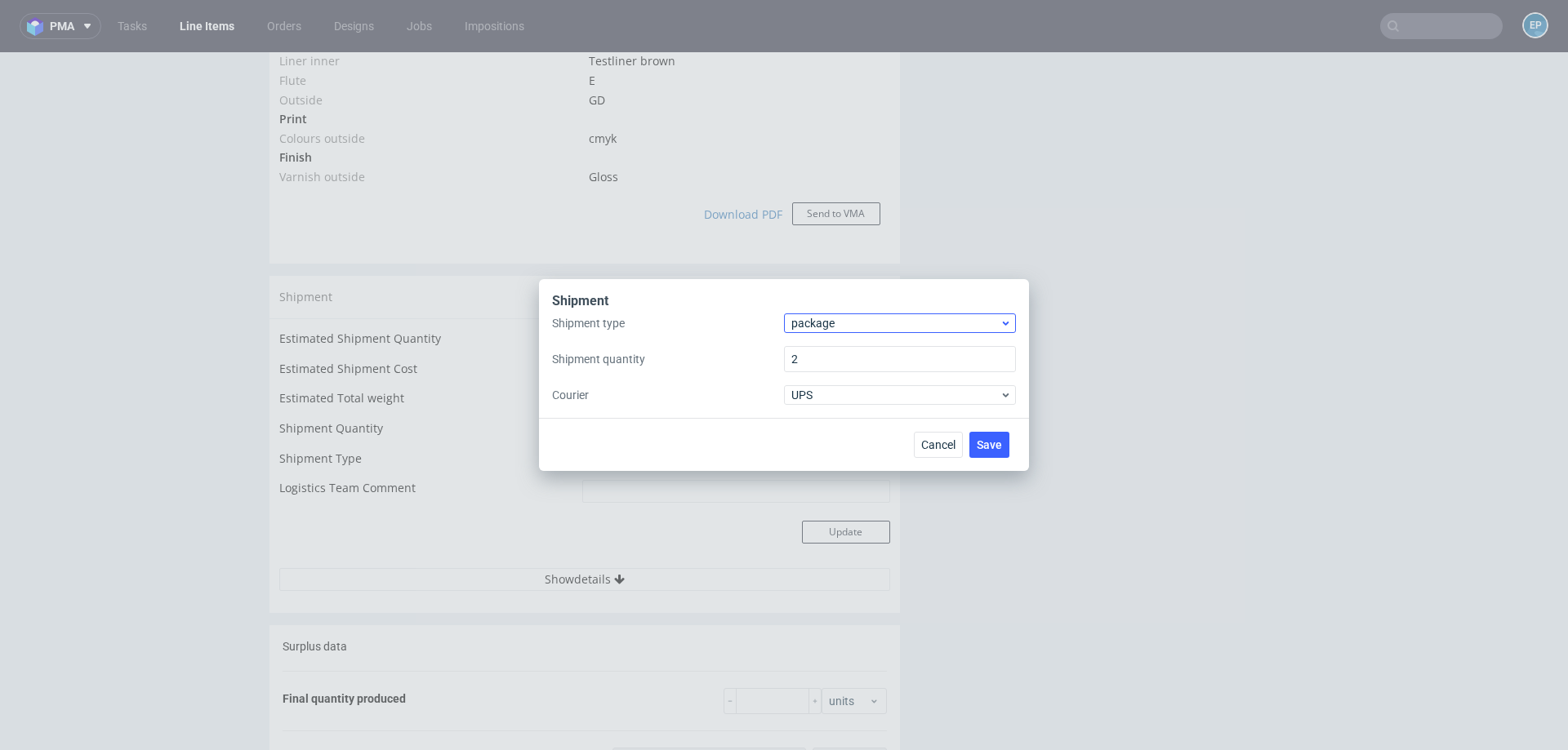
click at [837, 331] on span "package" at bounding box center [895, 323] width 208 height 17
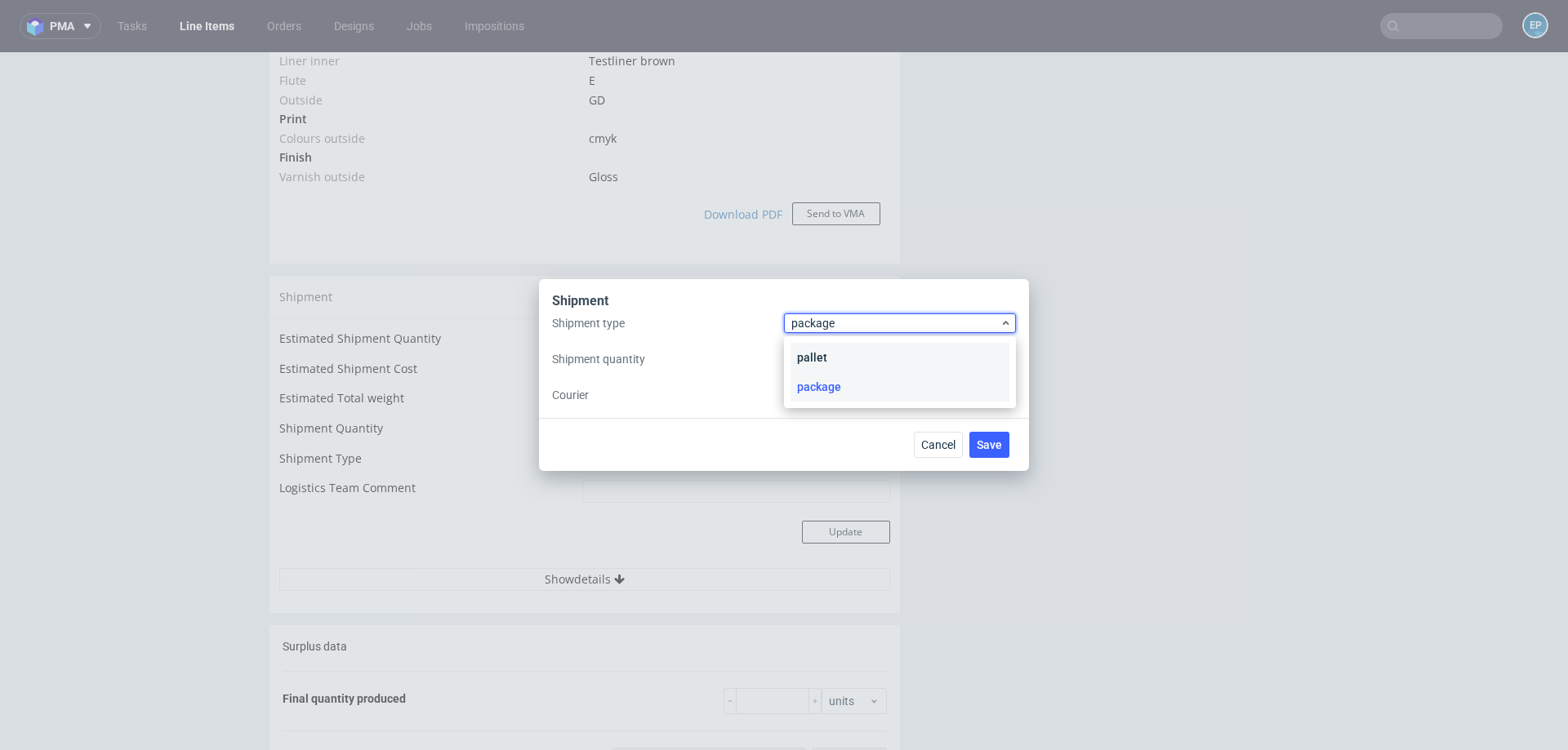
click at [827, 358] on div "pallet" at bounding box center [899, 357] width 219 height 29
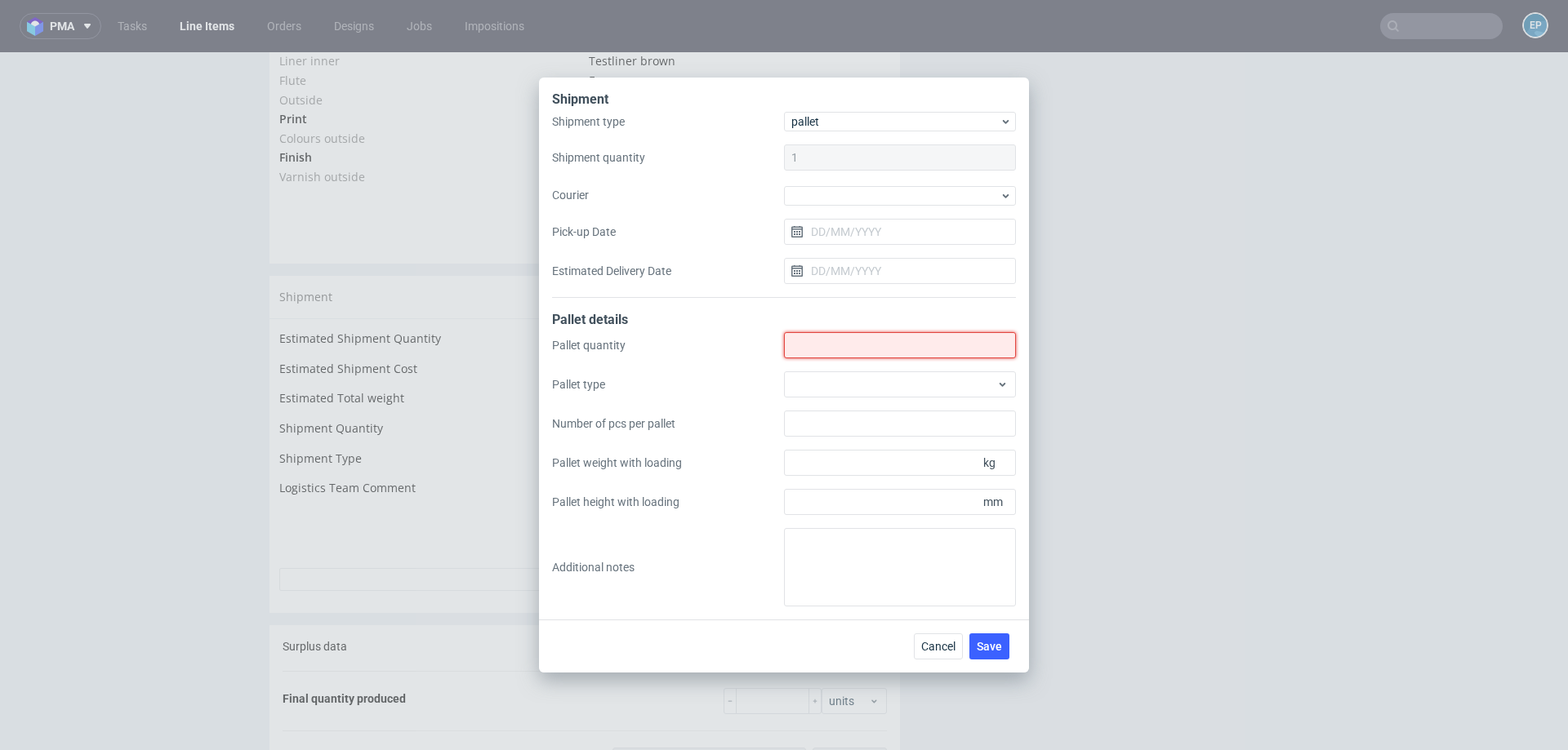
click at [824, 349] on input "Shipment type" at bounding box center [899, 344] width 232 height 26
type input "1"
click at [823, 387] on div at bounding box center [899, 384] width 232 height 26
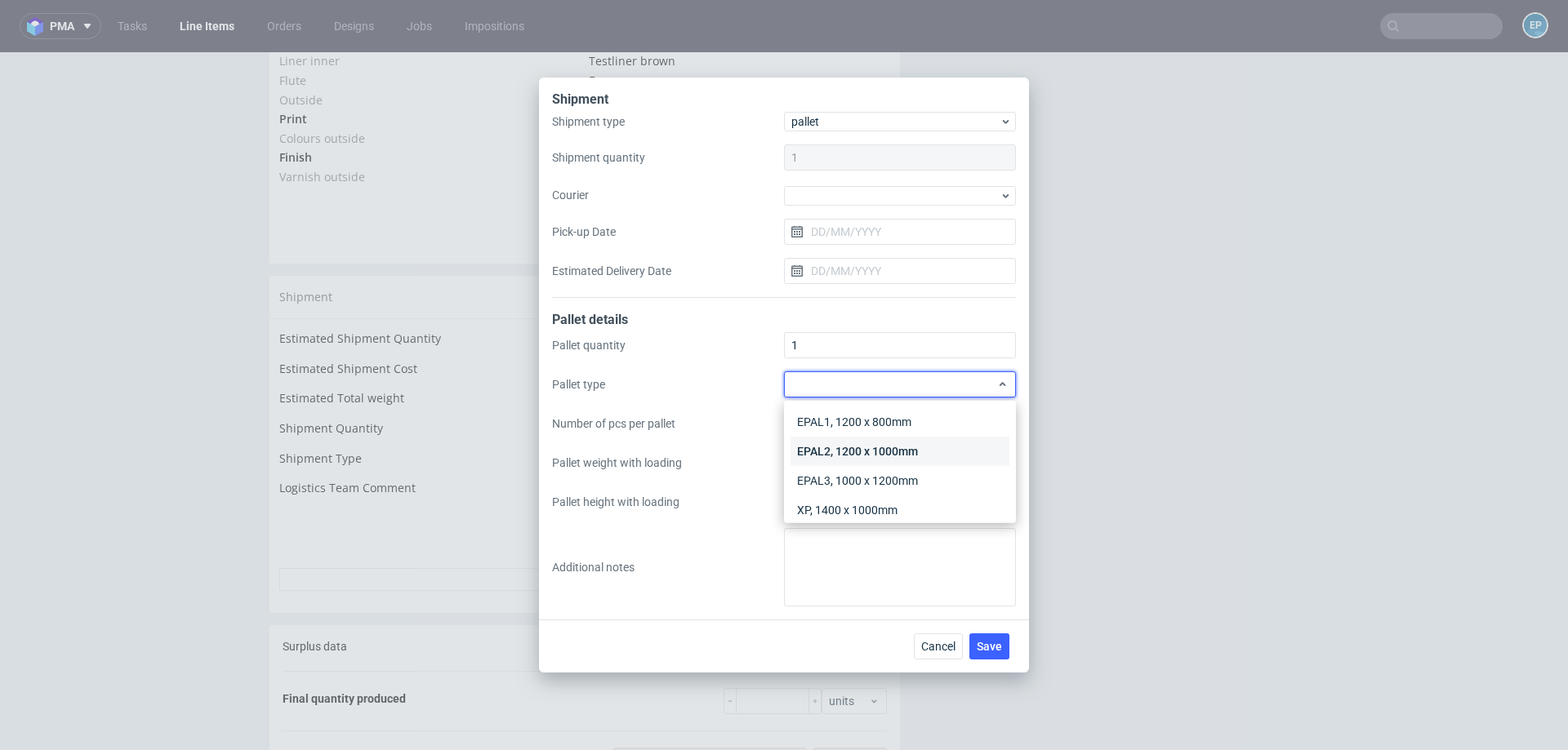
click at [828, 447] on div "EPAL2, 1200 x 1000mm" at bounding box center [899, 451] width 219 height 29
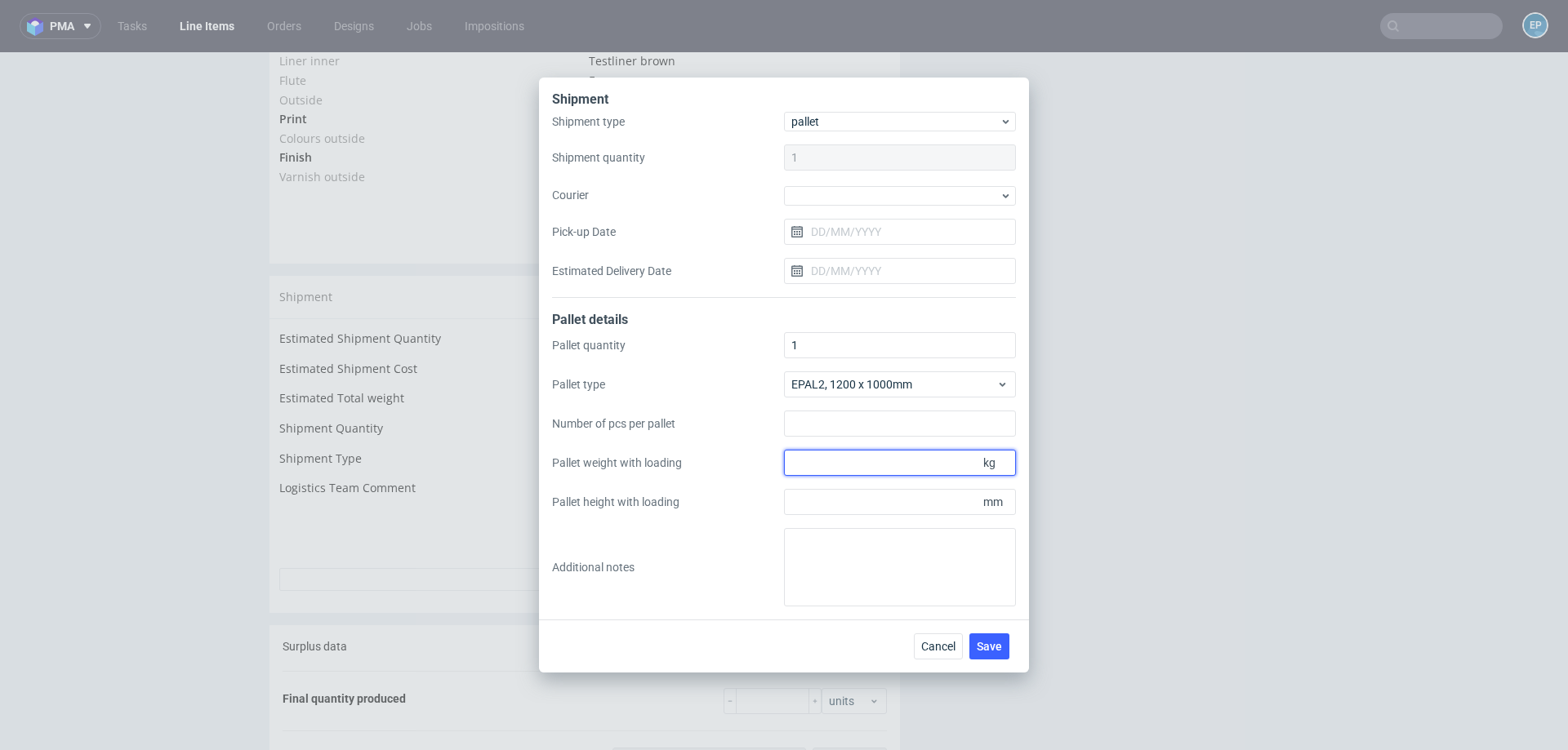
click at [828, 465] on input "Pallet weight with loading" at bounding box center [899, 462] width 232 height 26
type input "210"
type input "1400"
click at [985, 634] on button "Save" at bounding box center [989, 646] width 40 height 26
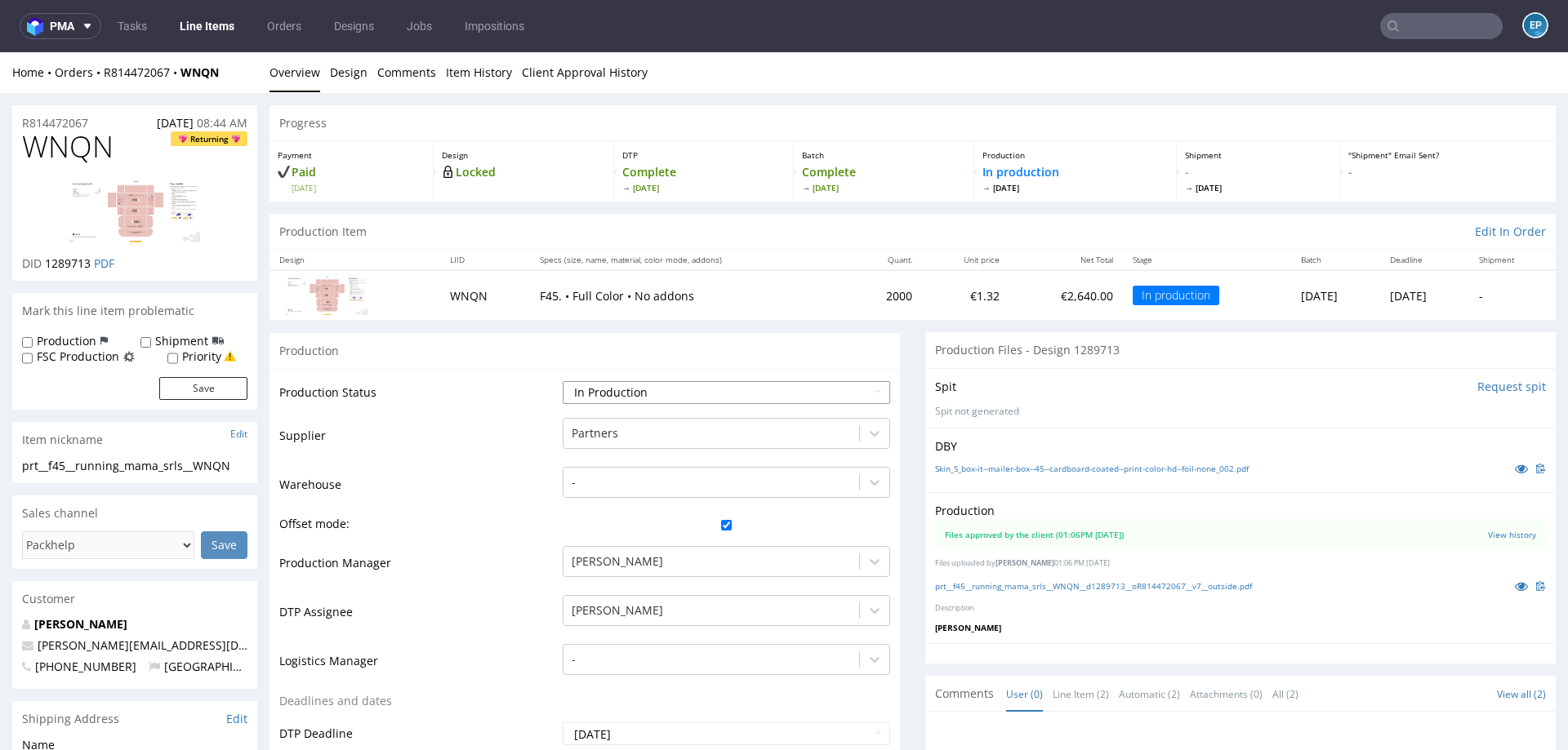
click at [812, 383] on select "Waiting for Artwork Waiting for Diecut Waiting for Mockup Waiting for DTP Waiti…" at bounding box center [726, 392] width 327 height 22
select select "production_complete"
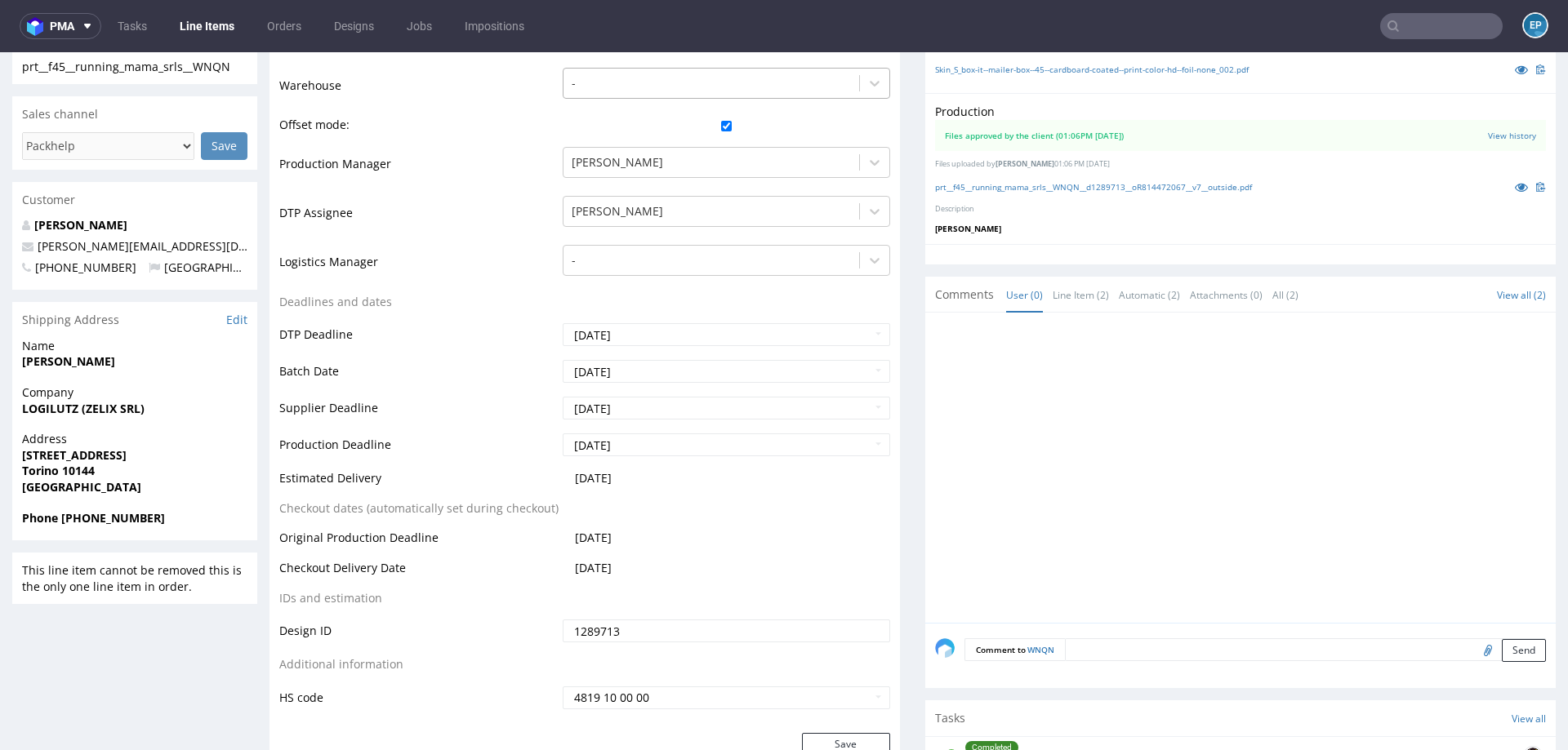
scroll to position [817, 0]
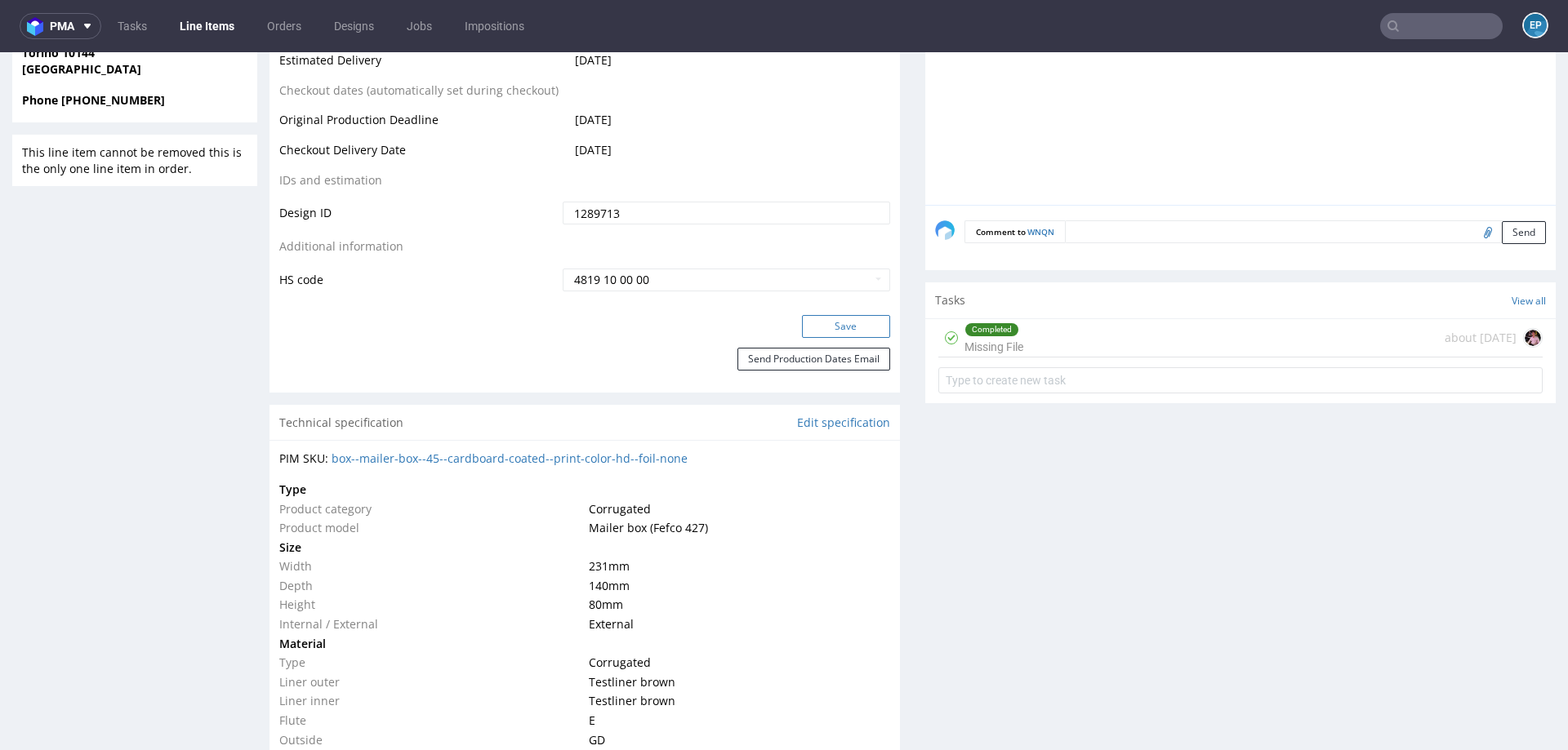
click at [826, 327] on button "Save" at bounding box center [846, 326] width 89 height 22
click at [1440, 27] on input "text" at bounding box center [1441, 25] width 123 height 26
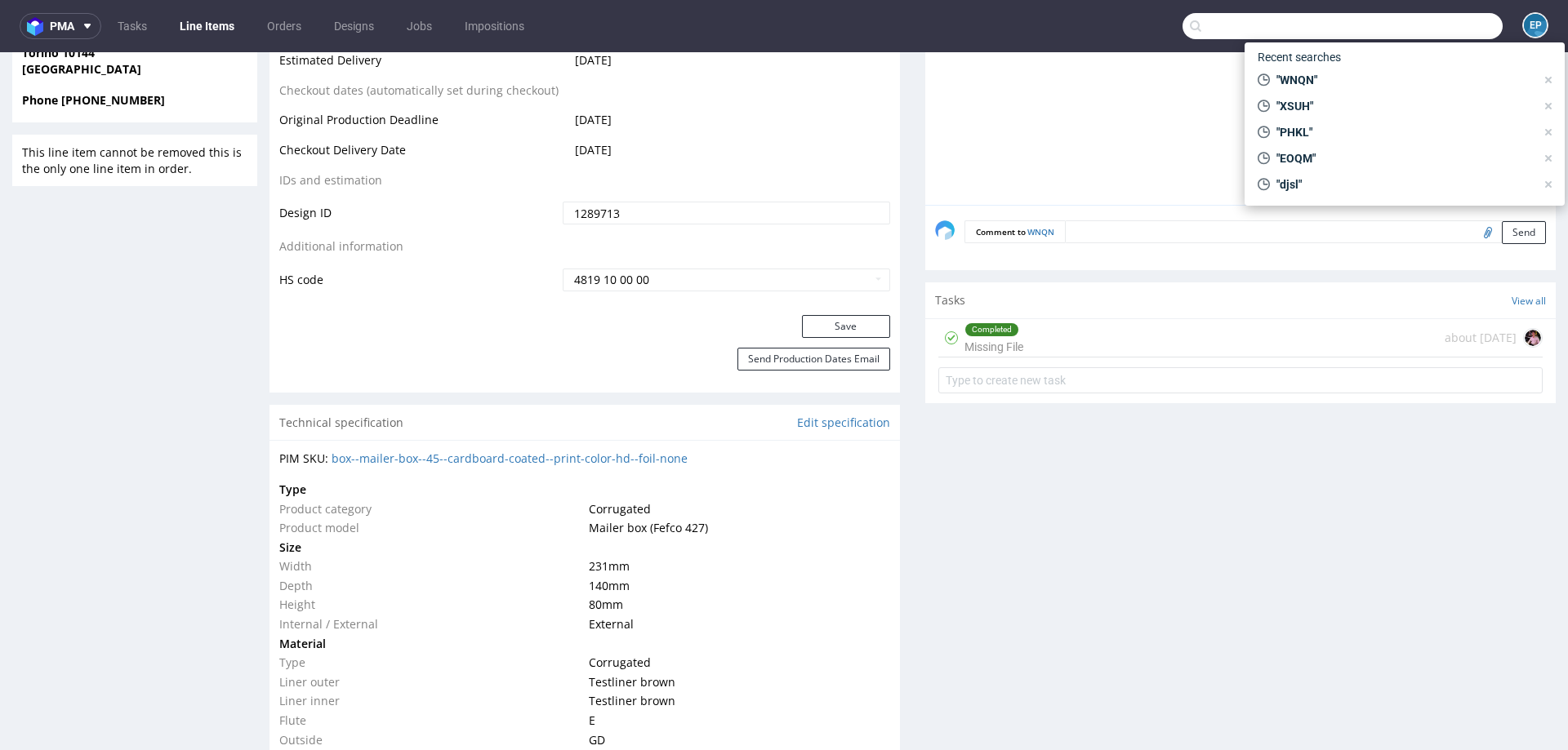
paste input "FP-111809"
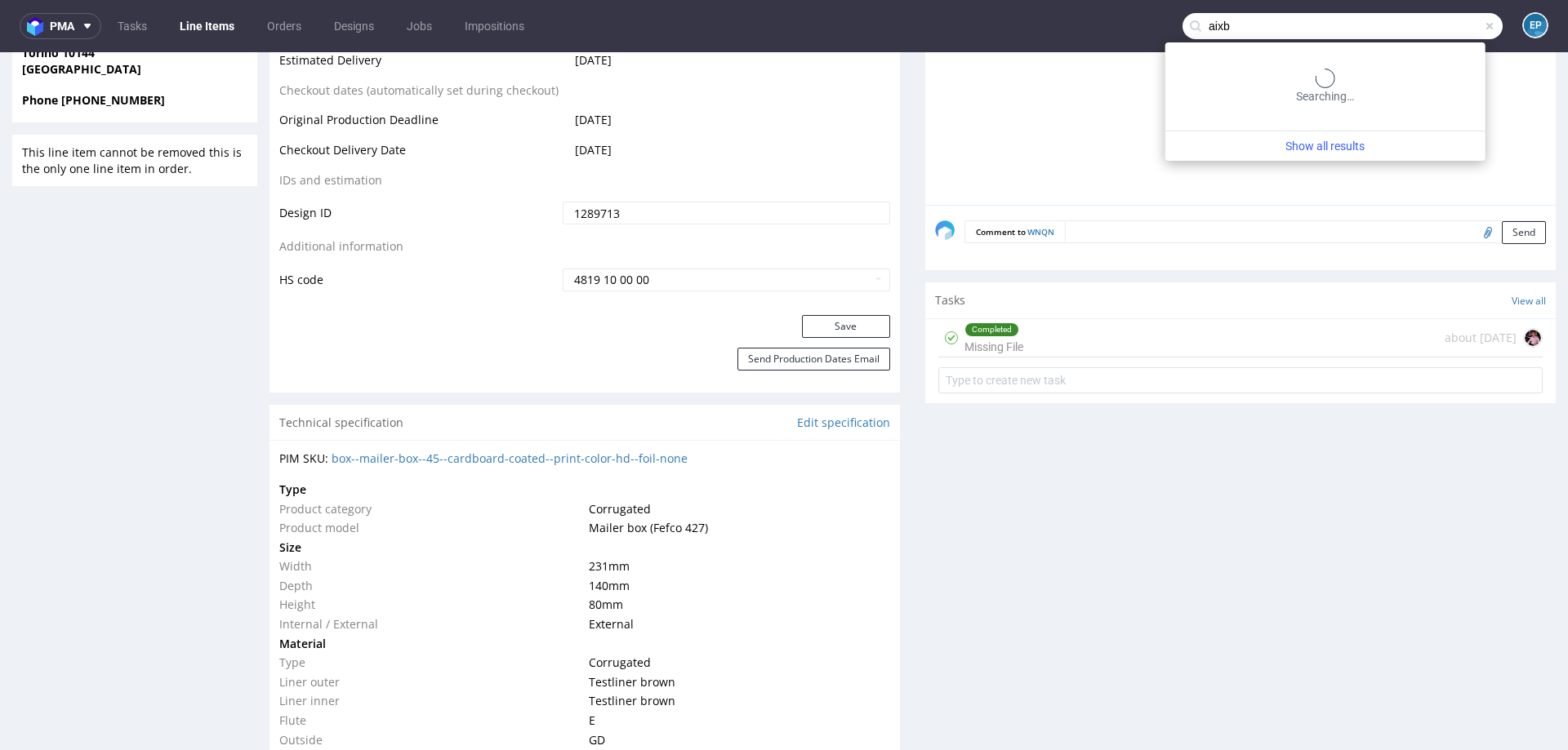
type input "aixb"
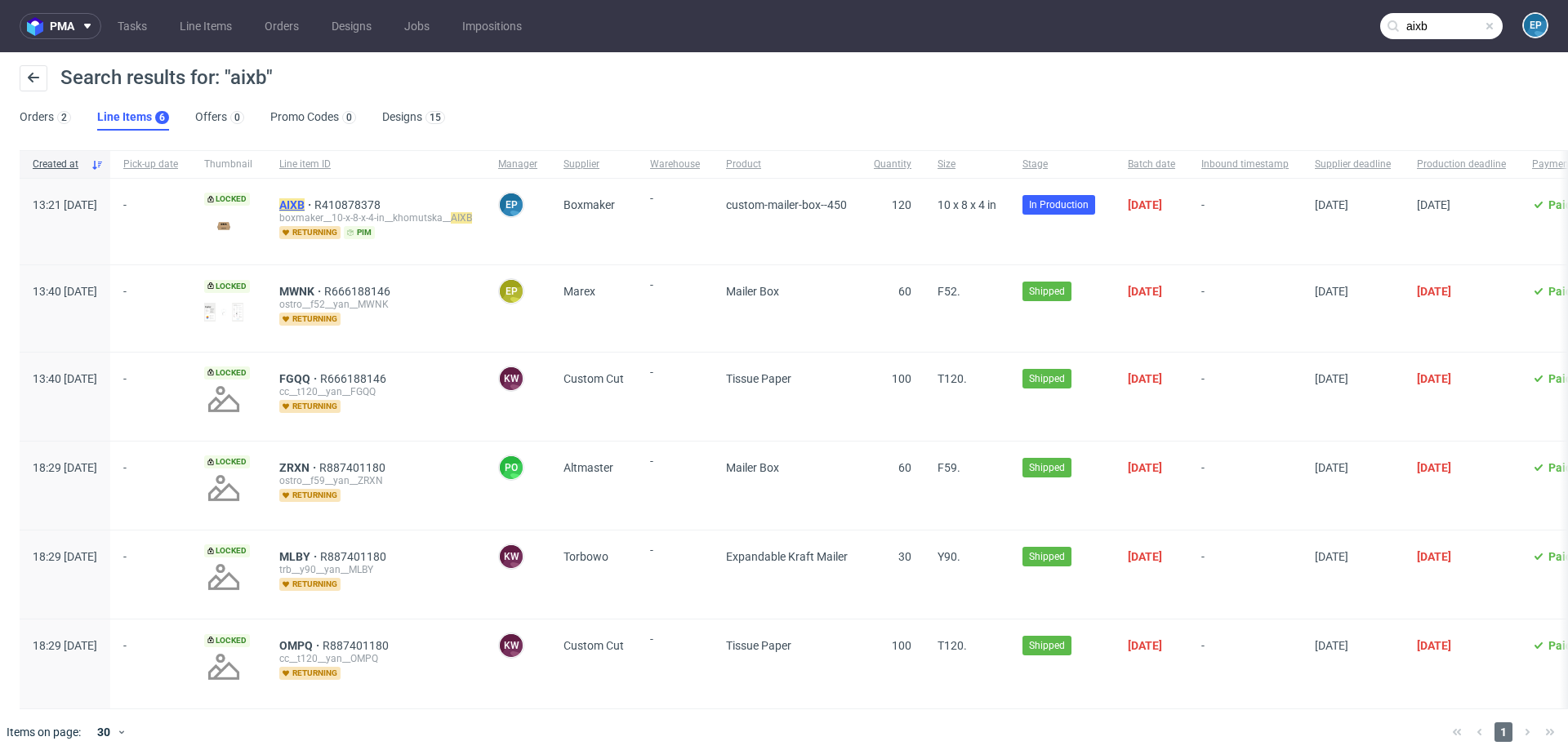
click at [305, 205] on mark "AIXB" at bounding box center [292, 204] width 25 height 13
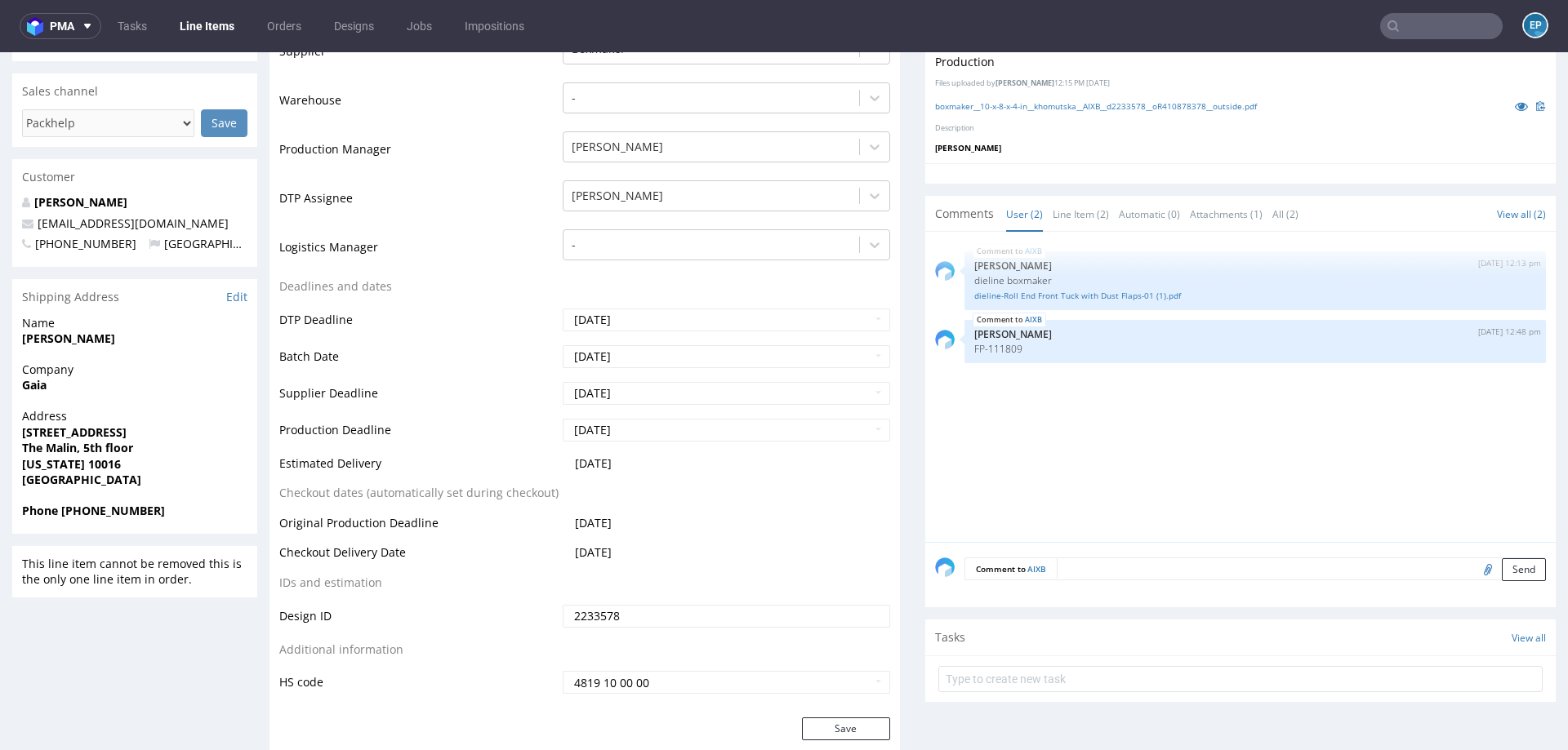
scroll to position [453, 0]
